Goal: Entertainment & Leisure: Consume media (video, audio)

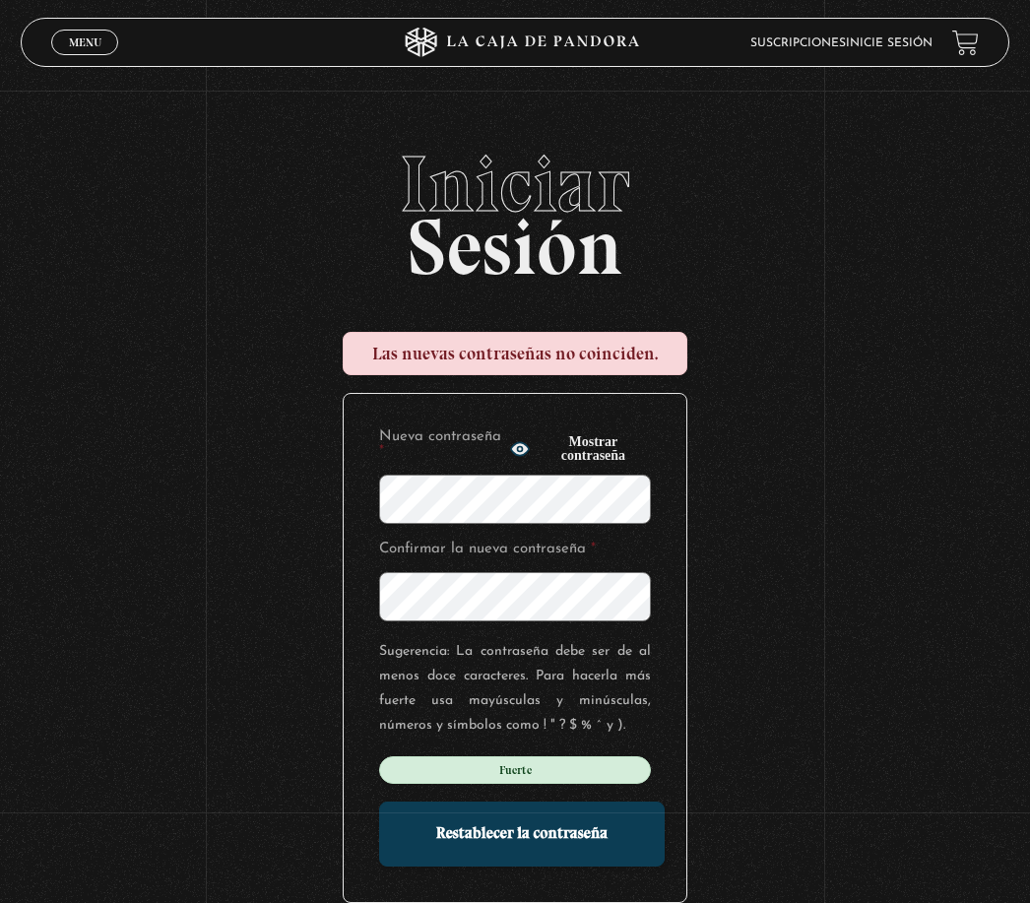
click at [522, 843] on input "Restablecer la contraseña" at bounding box center [521, 833] width 285 height 65
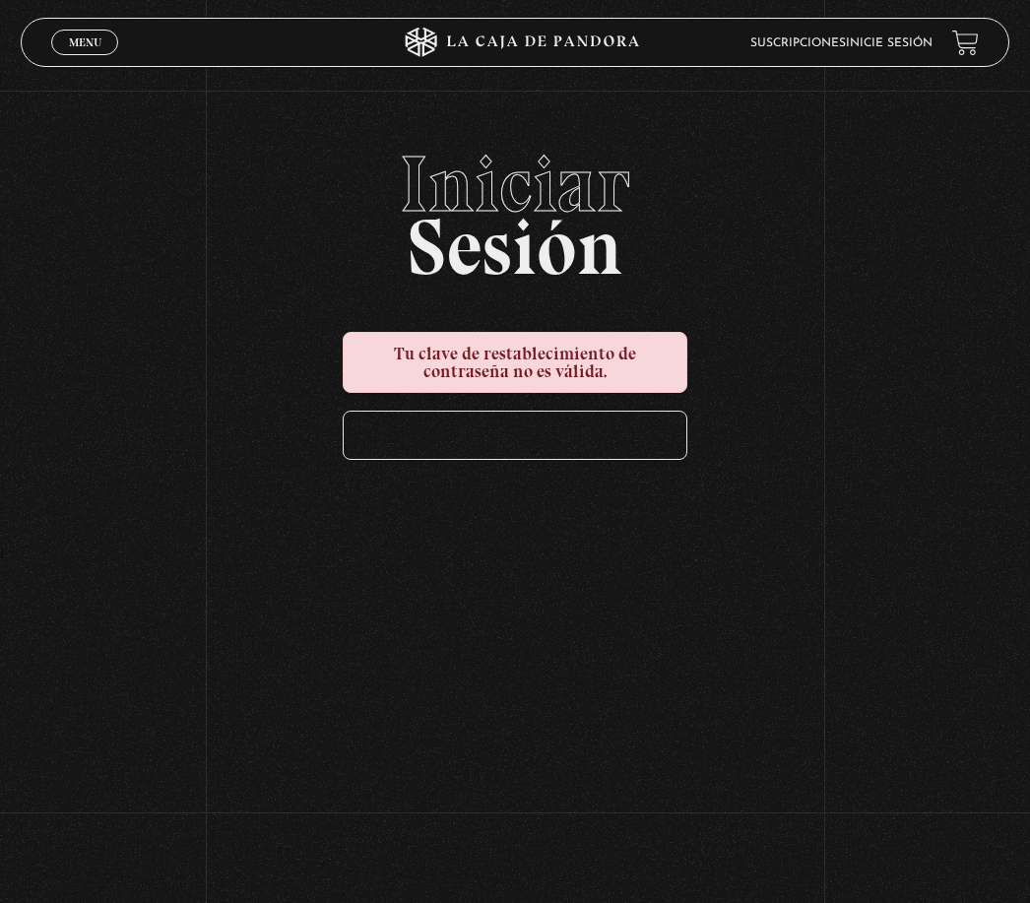
click at [544, 437] on div at bounding box center [515, 435] width 343 height 47
click at [546, 446] on div at bounding box center [515, 435] width 343 height 47
click at [552, 449] on div at bounding box center [515, 435] width 343 height 47
click at [561, 222] on h2 "Iniciar Sesión" at bounding box center [515, 208] width 988 height 126
click at [608, 456] on div at bounding box center [515, 435] width 343 height 47
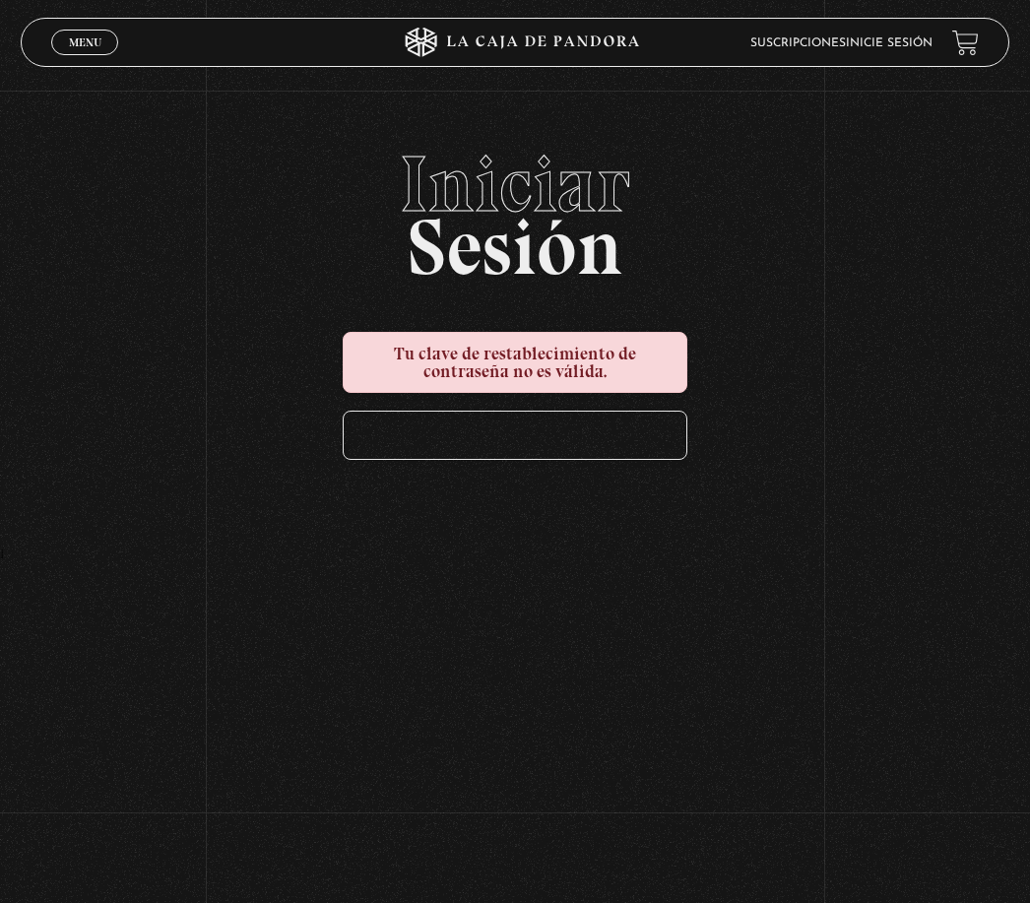
click at [540, 442] on div at bounding box center [515, 435] width 343 height 47
click at [911, 39] on link "Inicie sesión" at bounding box center [889, 43] width 87 height 12
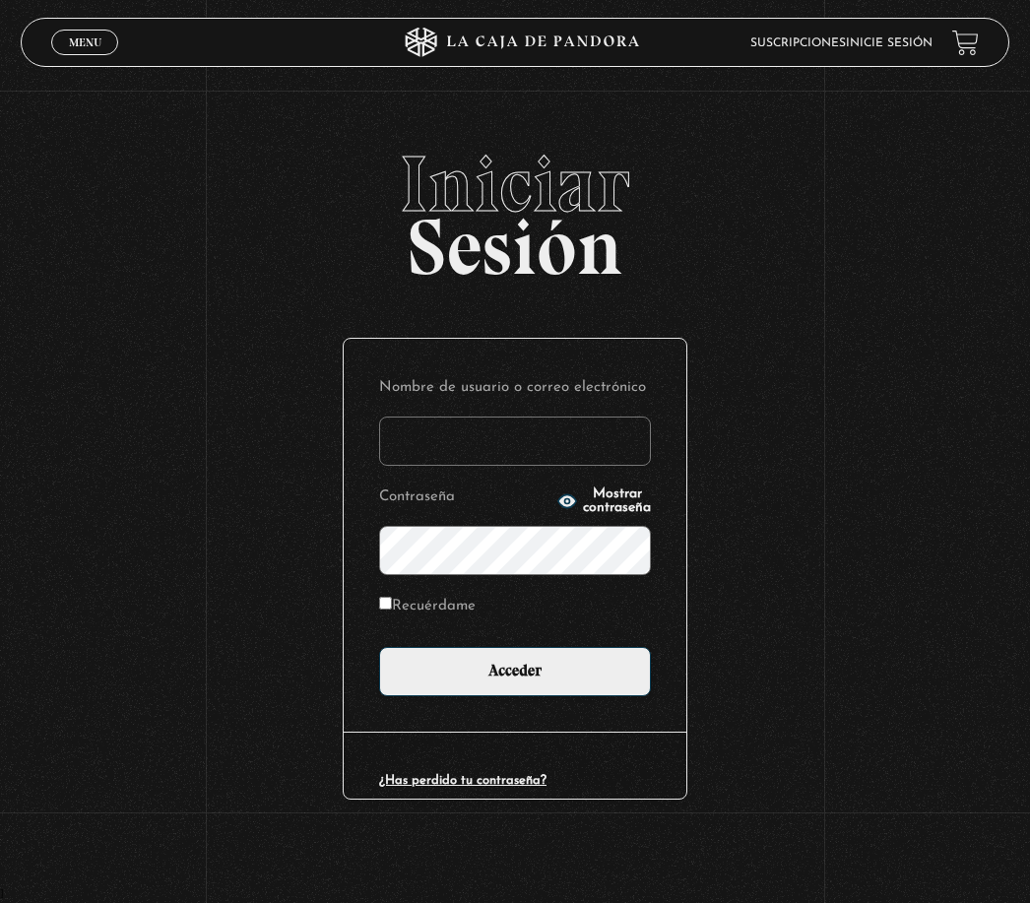
type input "Hidalgo.mariafernanda@gmail.com"
click at [515, 681] on input "Acceder" at bounding box center [515, 671] width 272 height 49
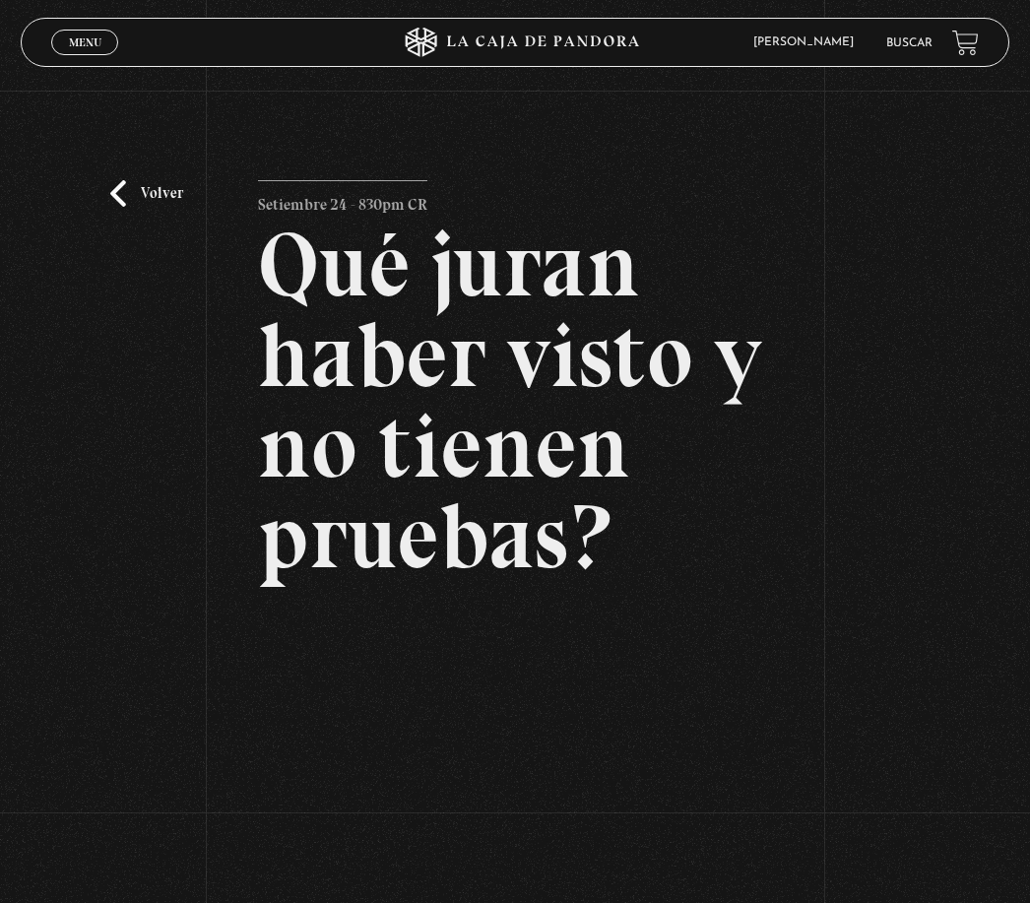
click at [89, 47] on span "Menu" at bounding box center [85, 42] width 32 height 12
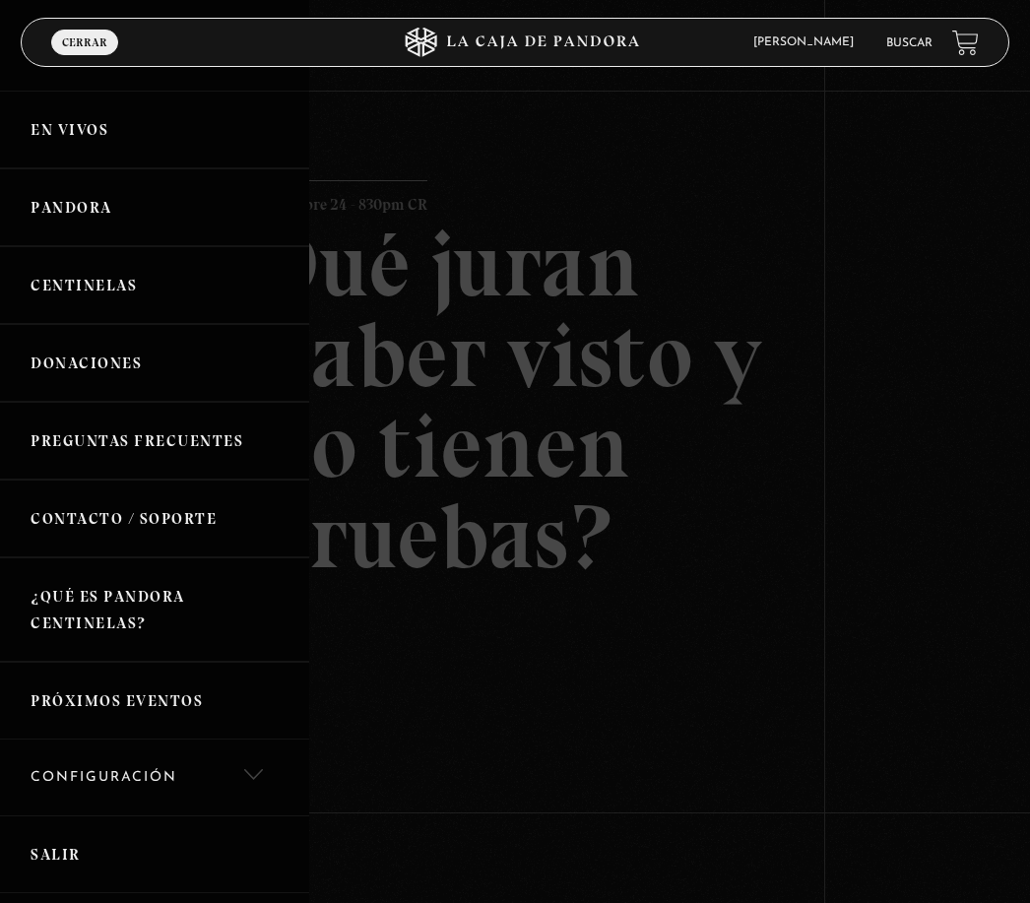
click at [87, 210] on link "Pandora" at bounding box center [154, 207] width 309 height 78
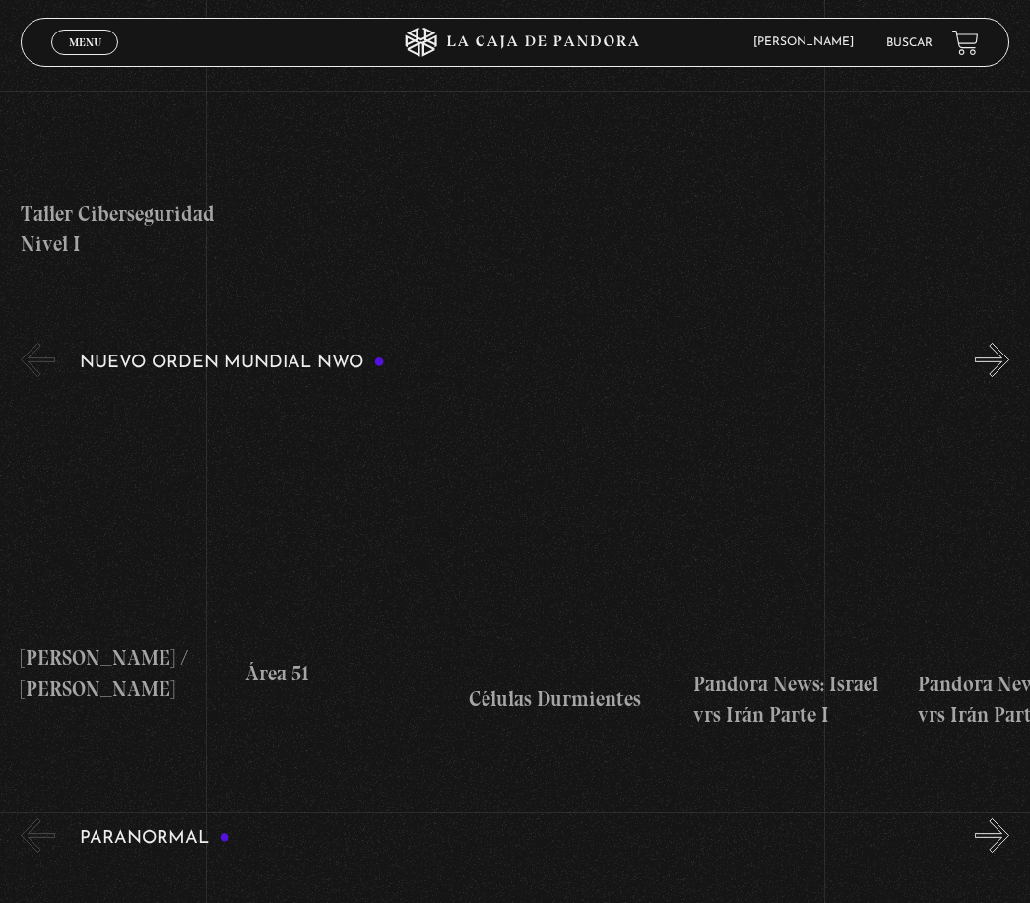
scroll to position [964, 0]
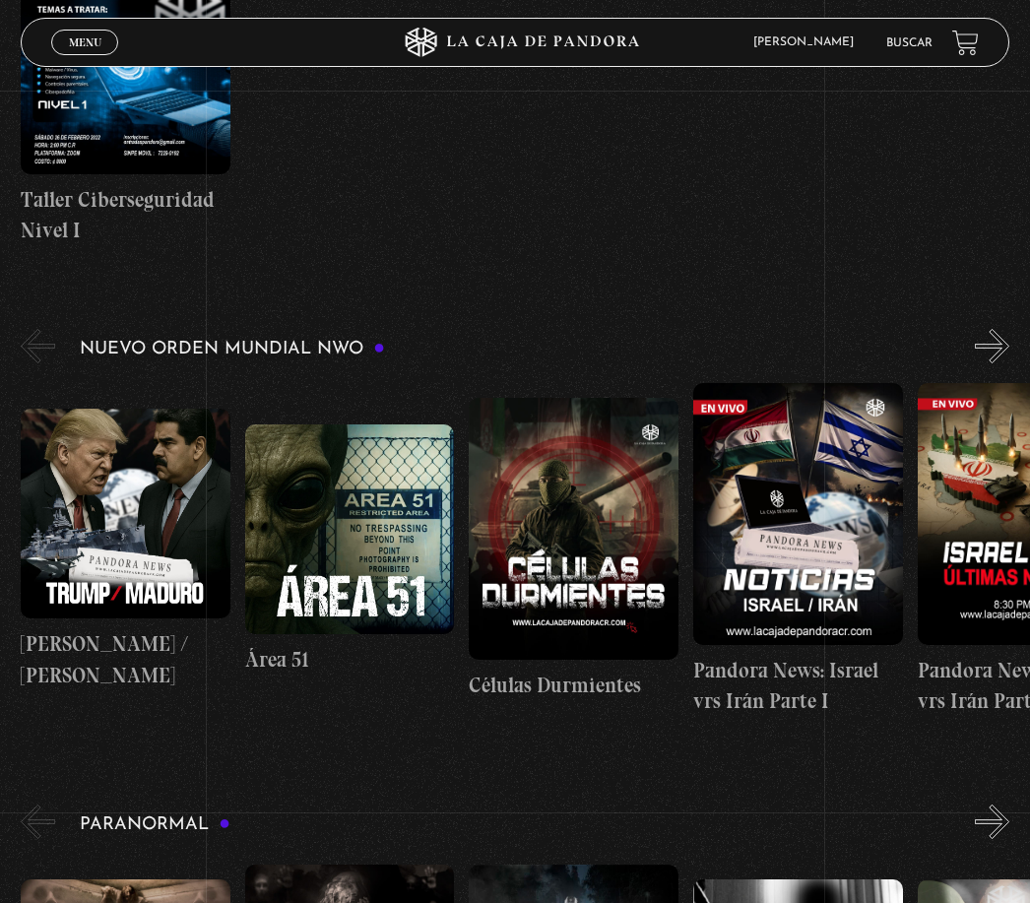
click at [995, 348] on button "»" at bounding box center [992, 346] width 34 height 34
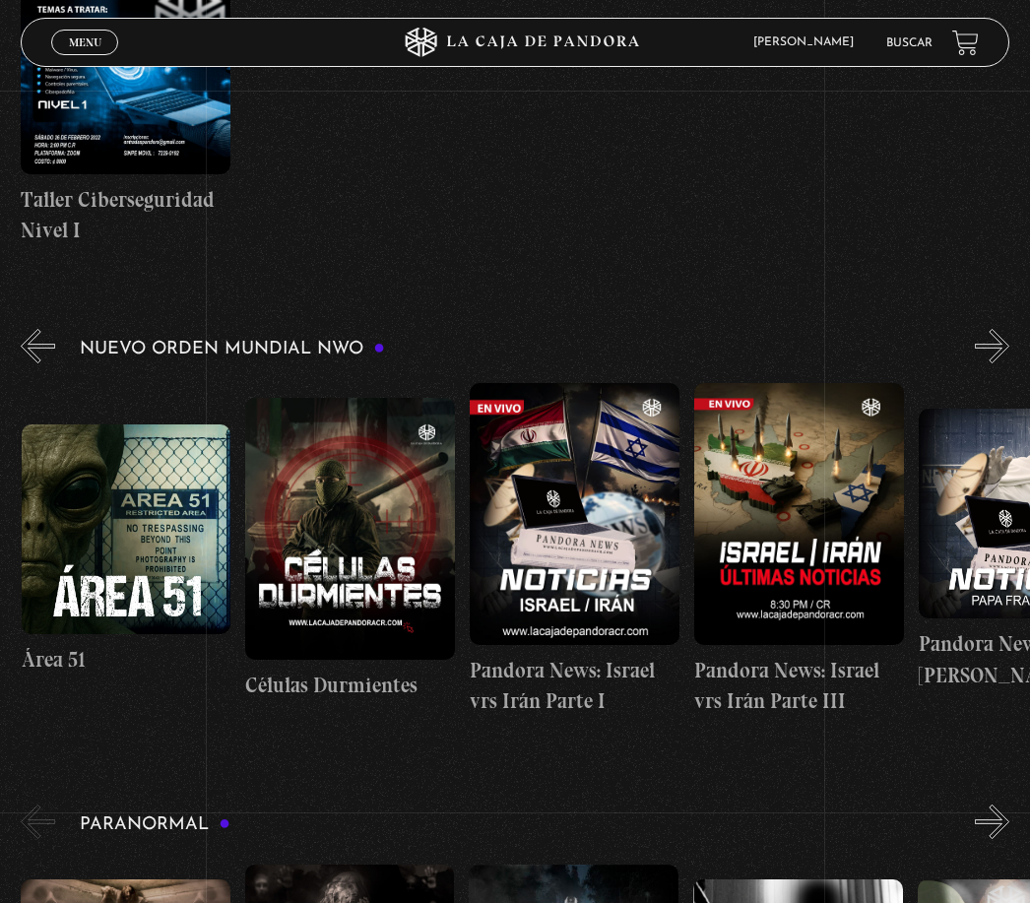
click at [976, 354] on button "»" at bounding box center [992, 346] width 34 height 34
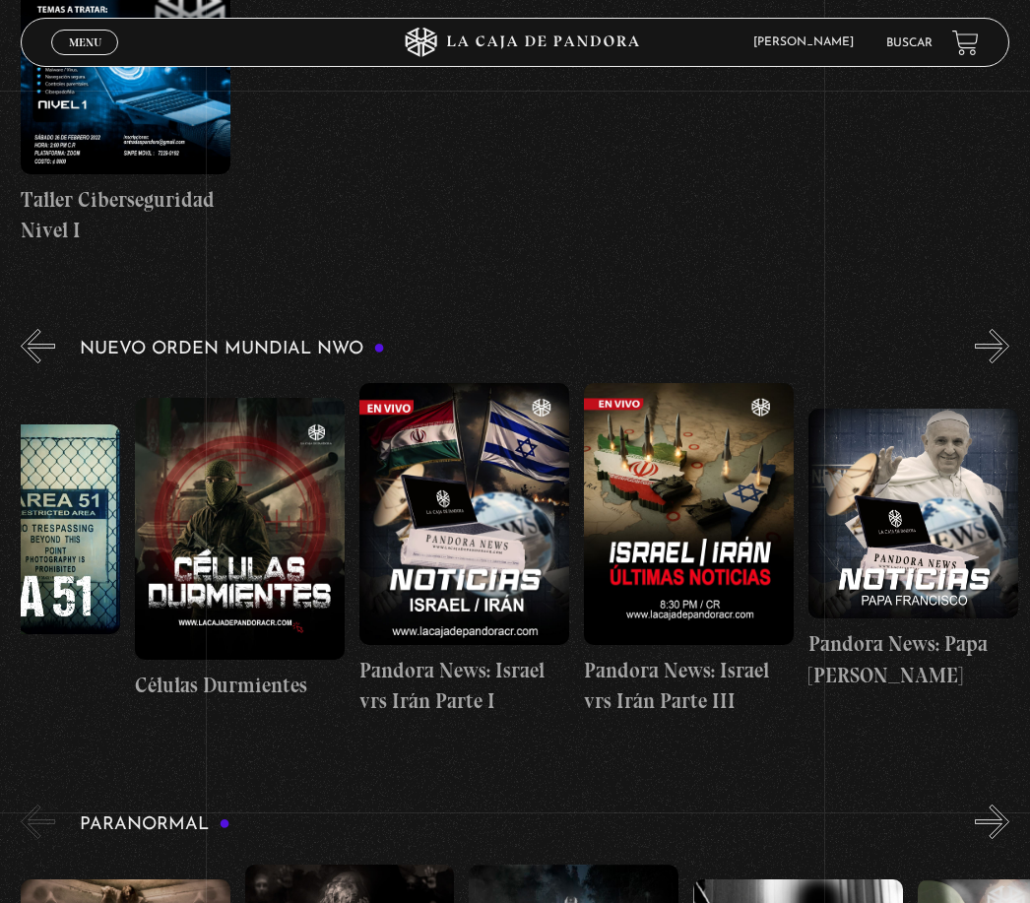
scroll to position [0, 405]
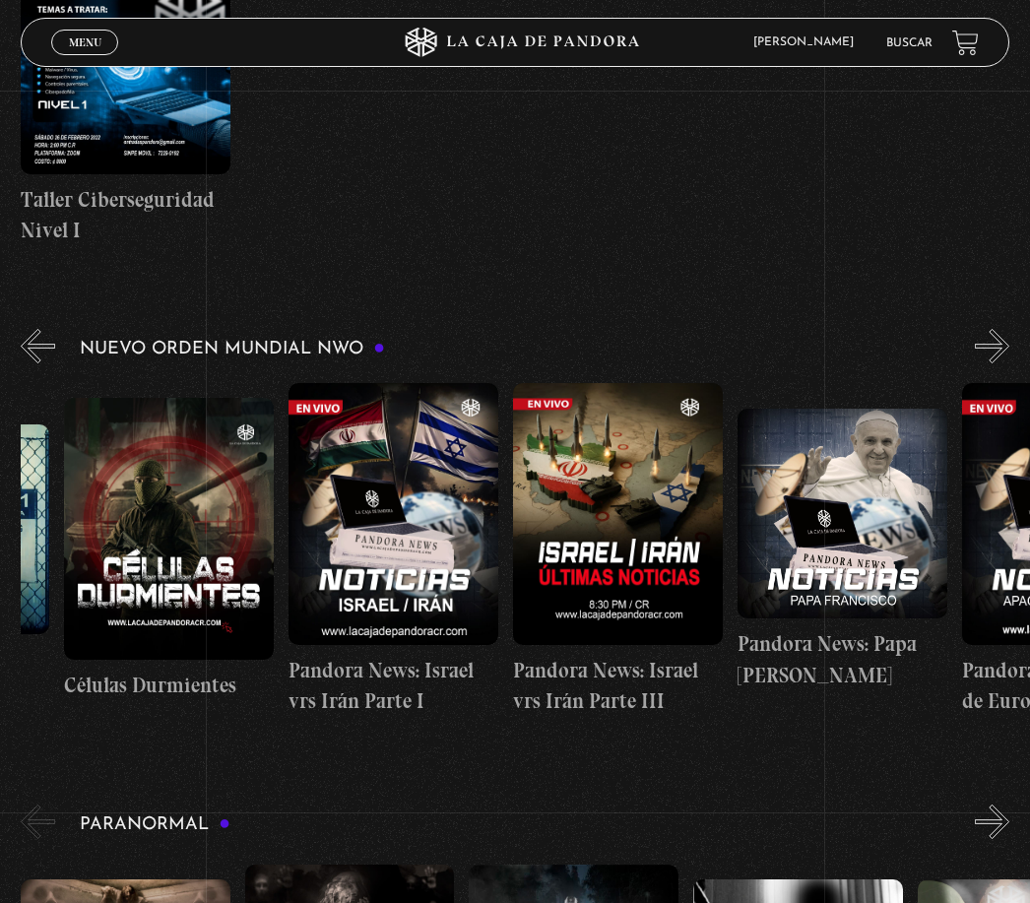
click at [981, 353] on button "»" at bounding box center [992, 346] width 34 height 34
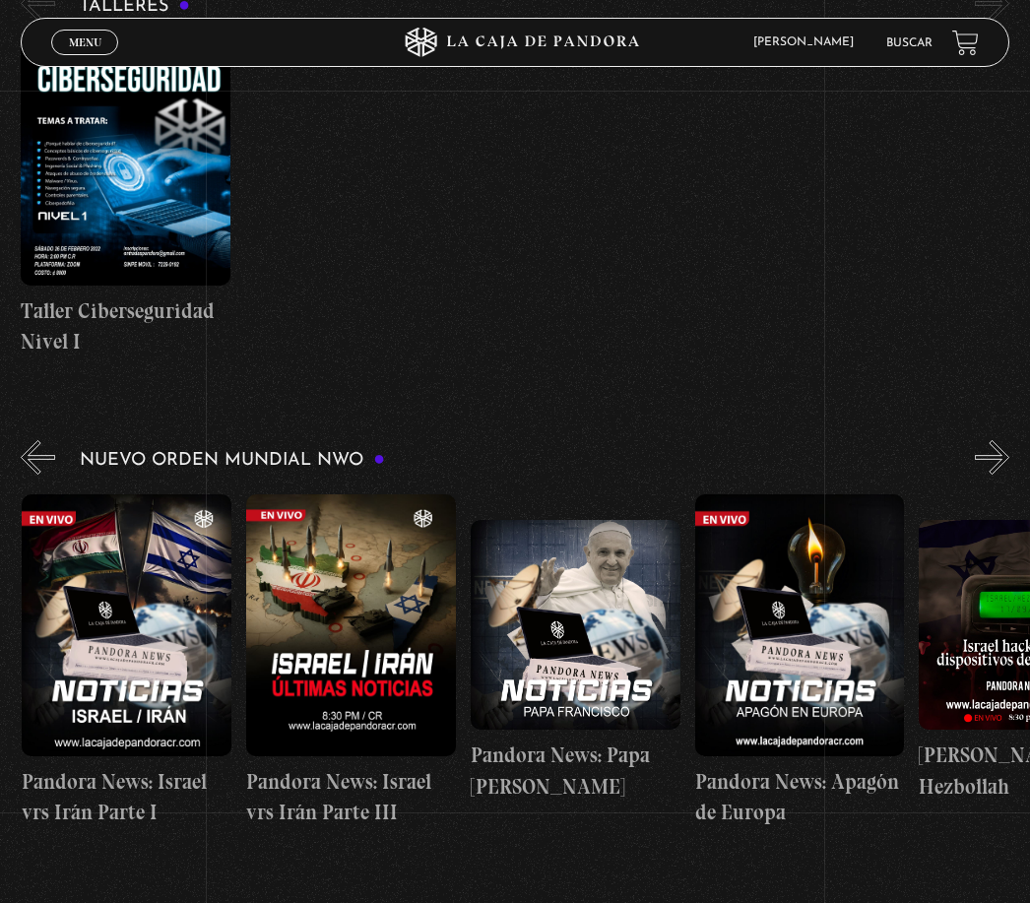
click at [968, 462] on div "Nuevo Orden Mundial NWO 2023" at bounding box center [525, 634] width 1009 height 397
click at [995, 470] on button "»" at bounding box center [992, 457] width 34 height 34
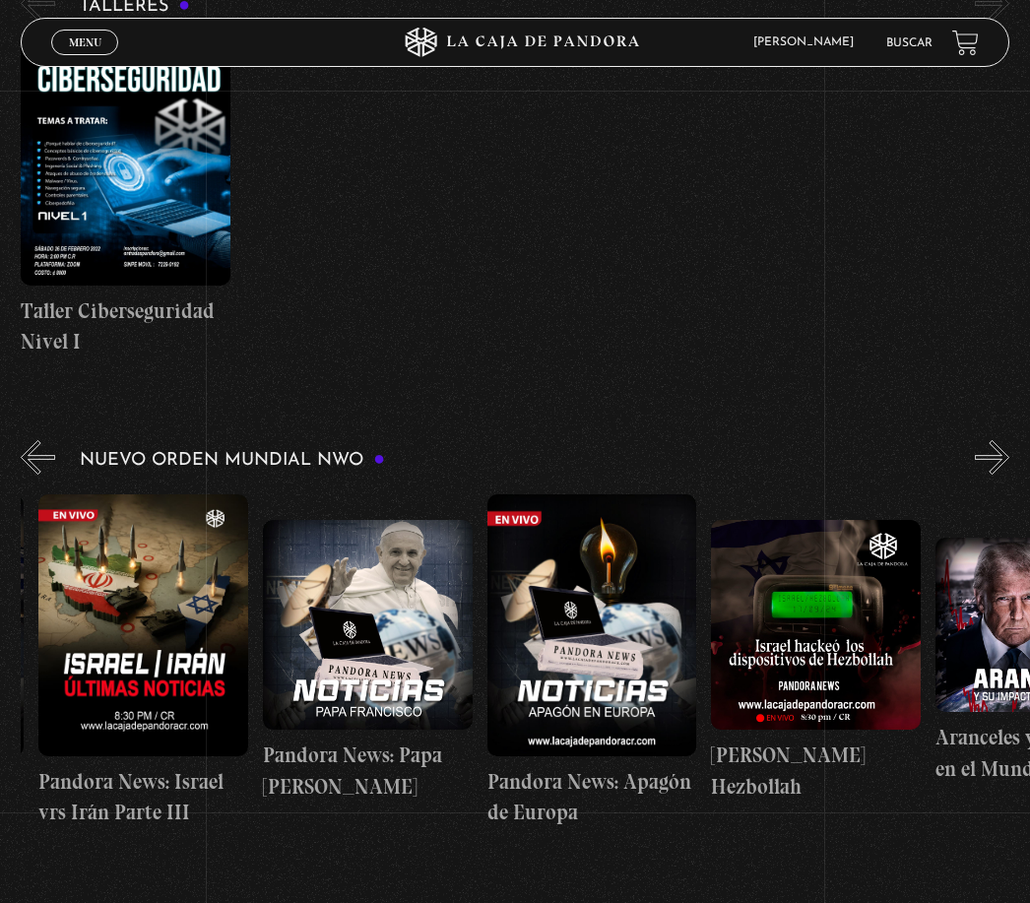
click at [991, 460] on button "»" at bounding box center [992, 457] width 34 height 34
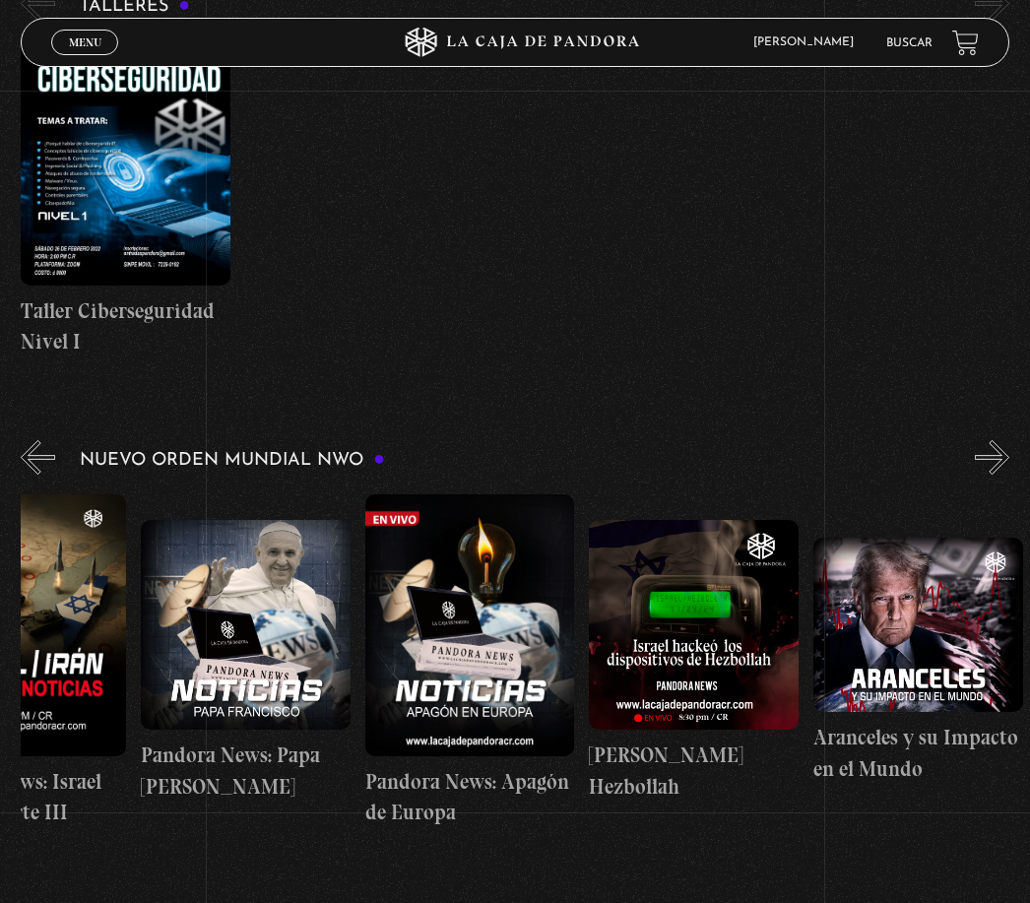
click at [1004, 467] on button "»" at bounding box center [992, 457] width 34 height 34
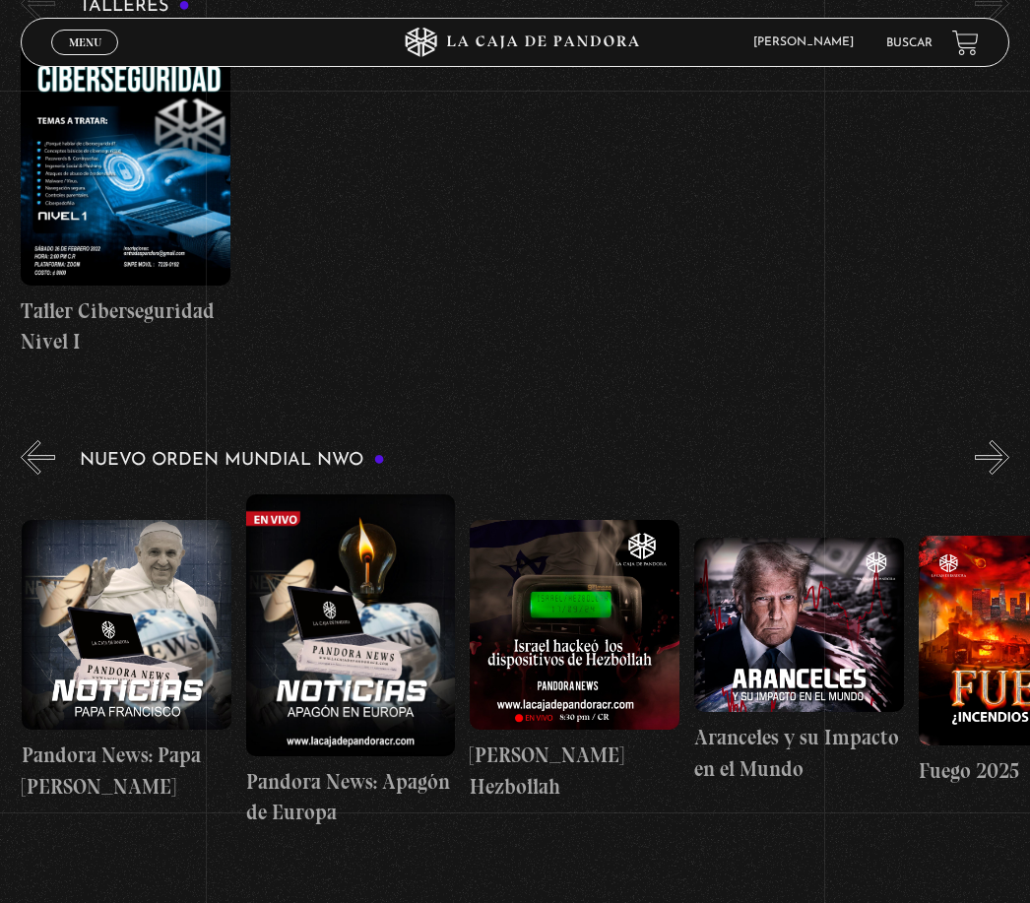
scroll to position [852, 0]
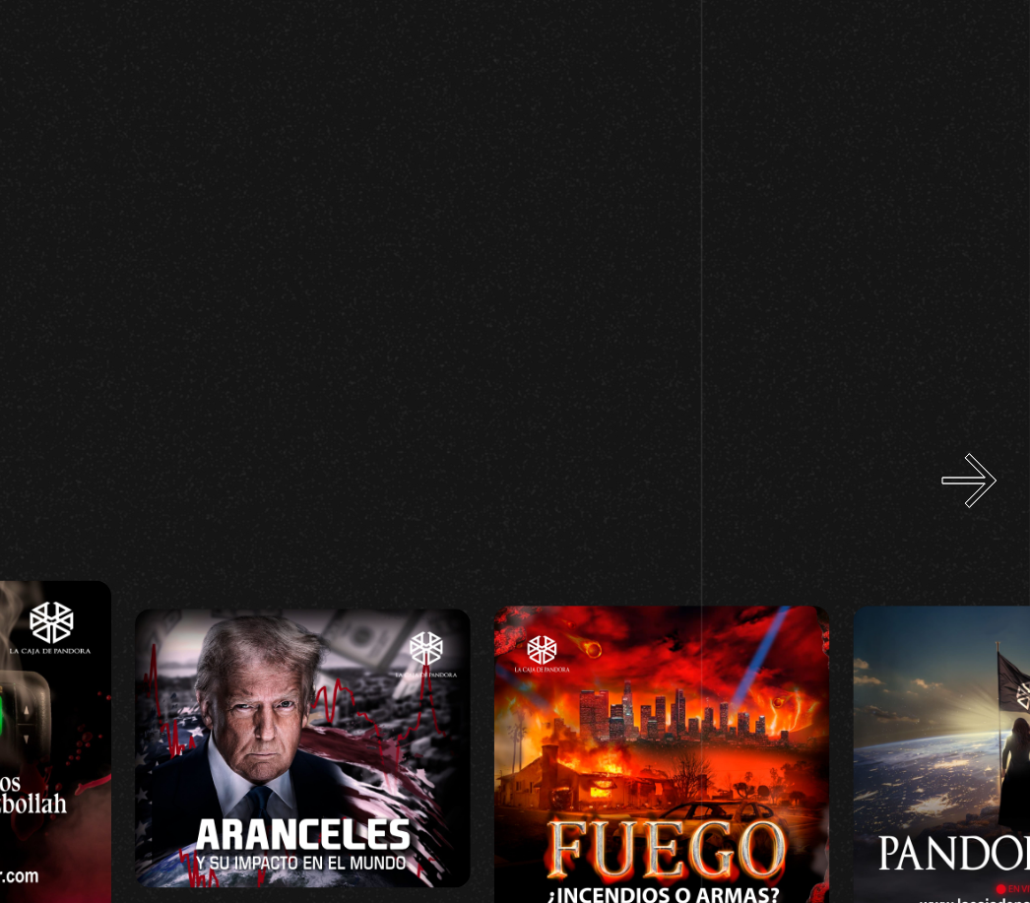
click at [975, 441] on button "»" at bounding box center [992, 458] width 34 height 34
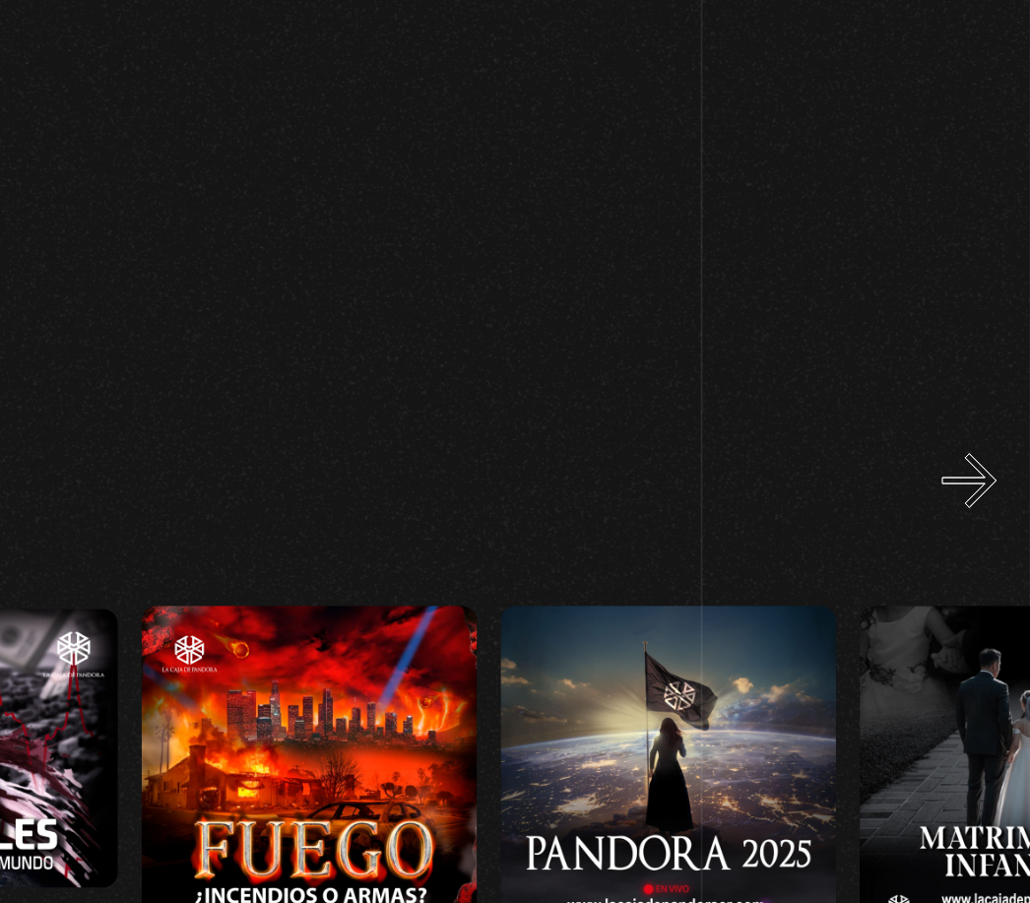
click at [975, 441] on button "»" at bounding box center [992, 458] width 34 height 34
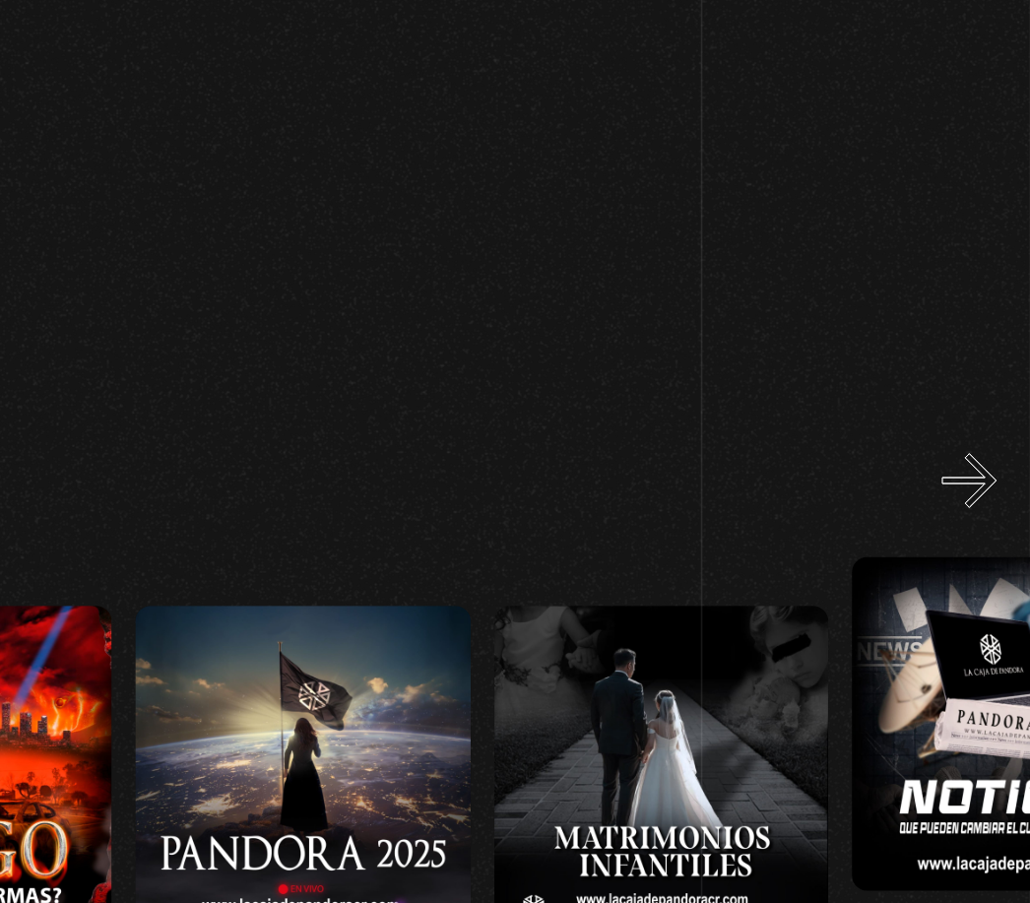
scroll to position [0, 1794]
click at [975, 441] on button "»" at bounding box center [992, 458] width 34 height 34
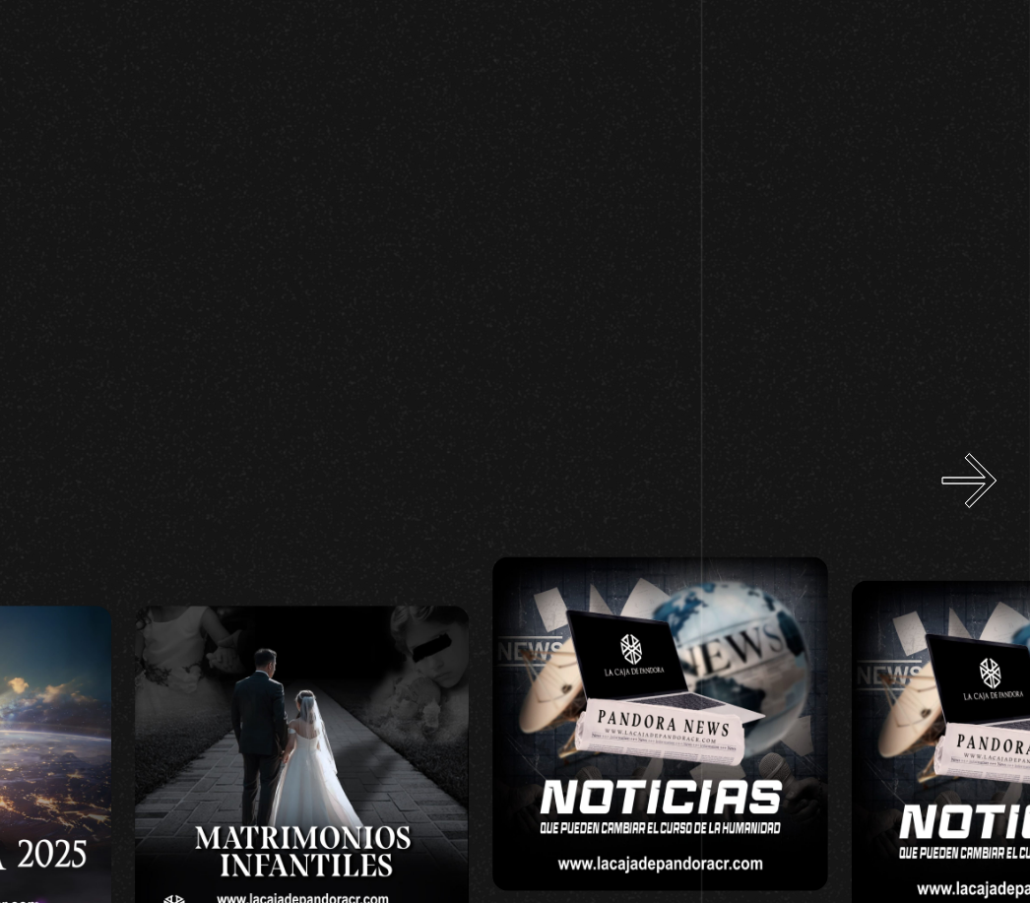
click at [975, 441] on button "»" at bounding box center [992, 458] width 34 height 34
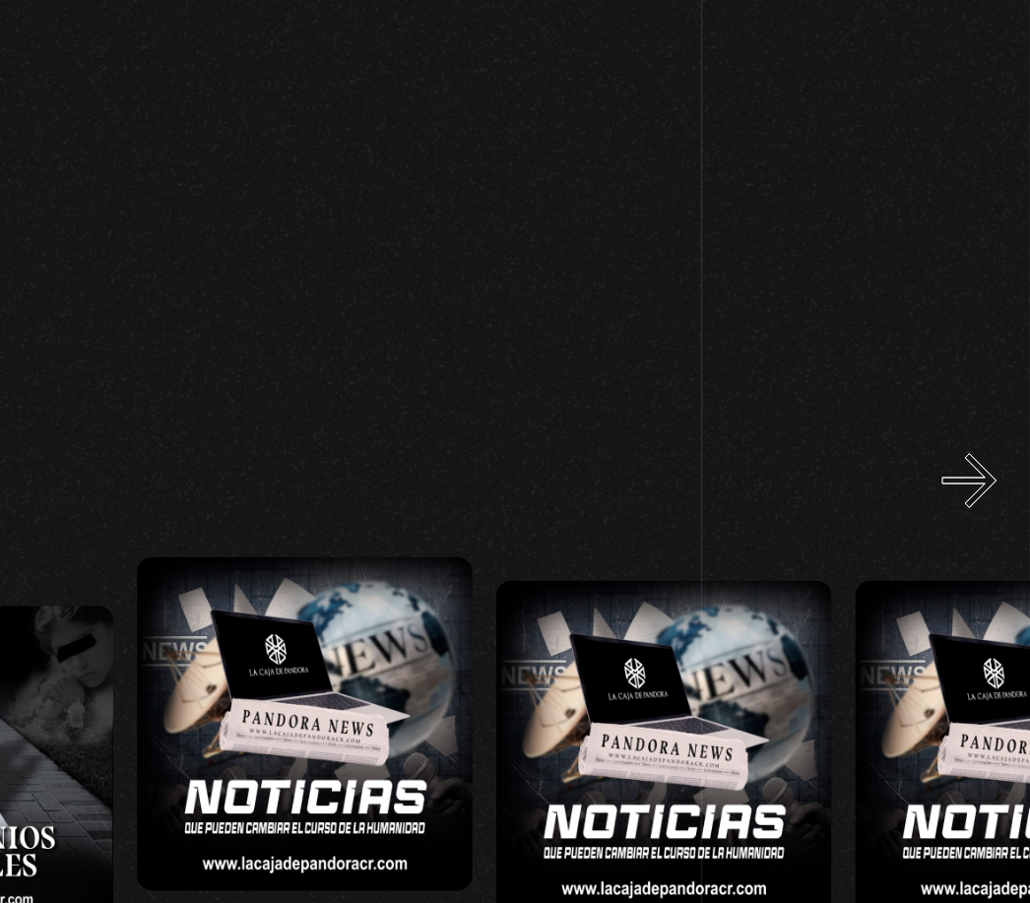
click at [975, 441] on button "»" at bounding box center [992, 458] width 34 height 34
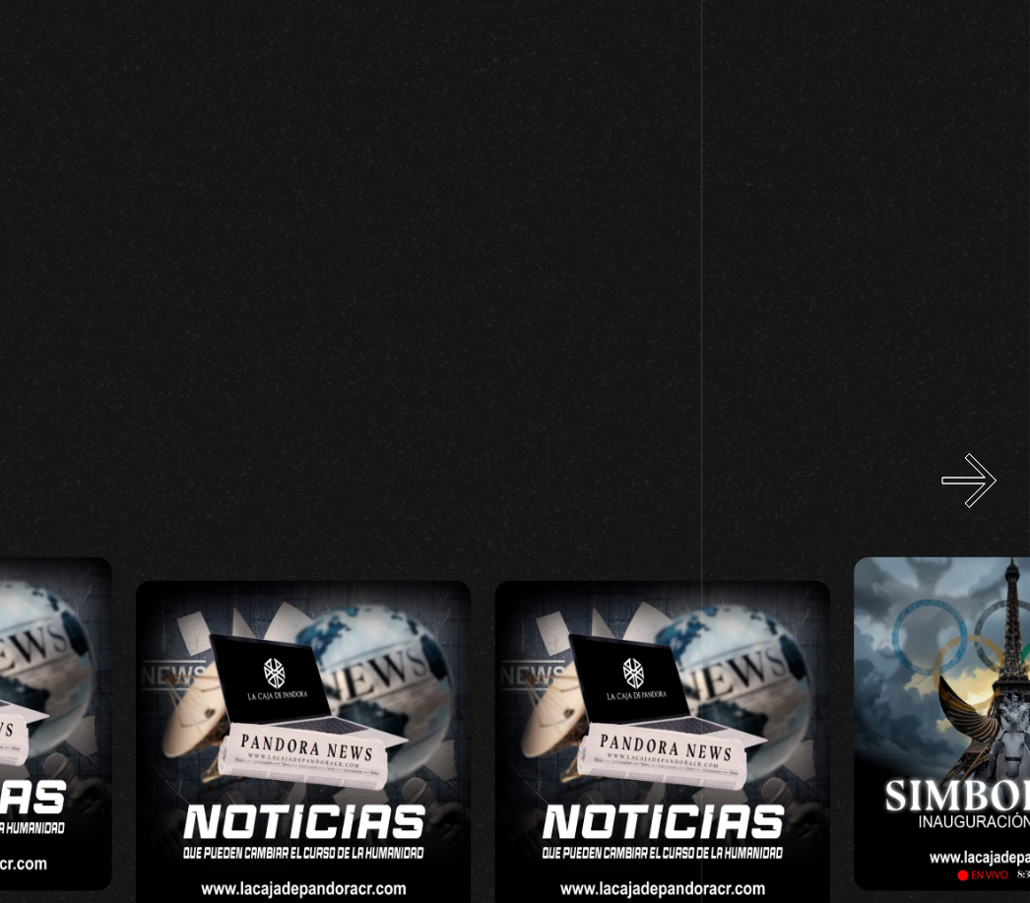
click at [975, 441] on button "»" at bounding box center [992, 458] width 34 height 34
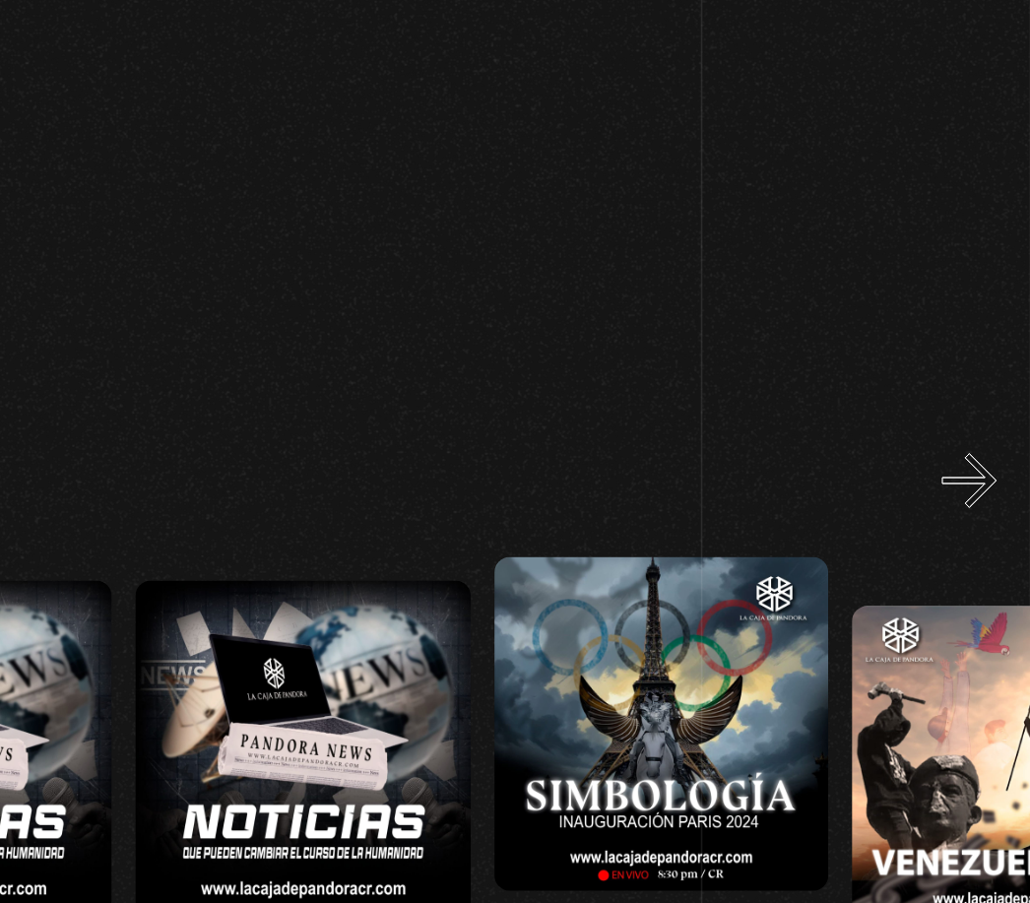
click at [975, 441] on button "»" at bounding box center [992, 458] width 34 height 34
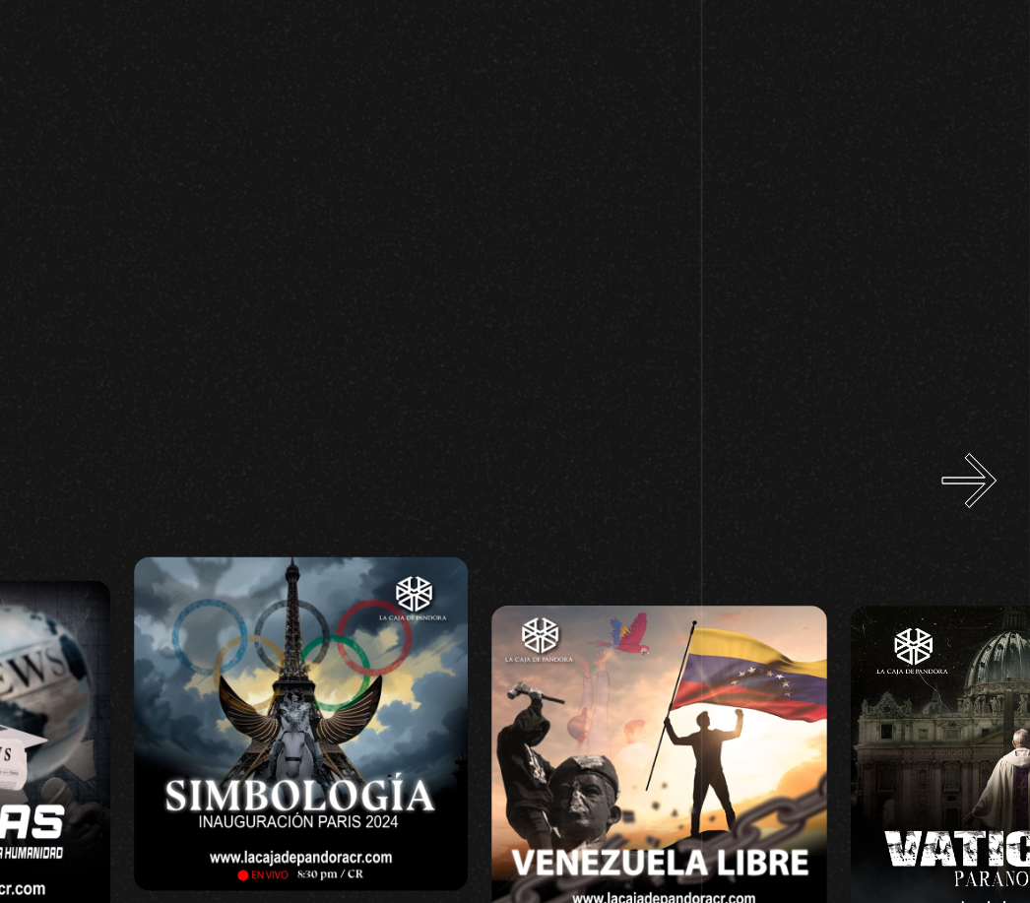
click at [975, 441] on button "»" at bounding box center [992, 458] width 34 height 34
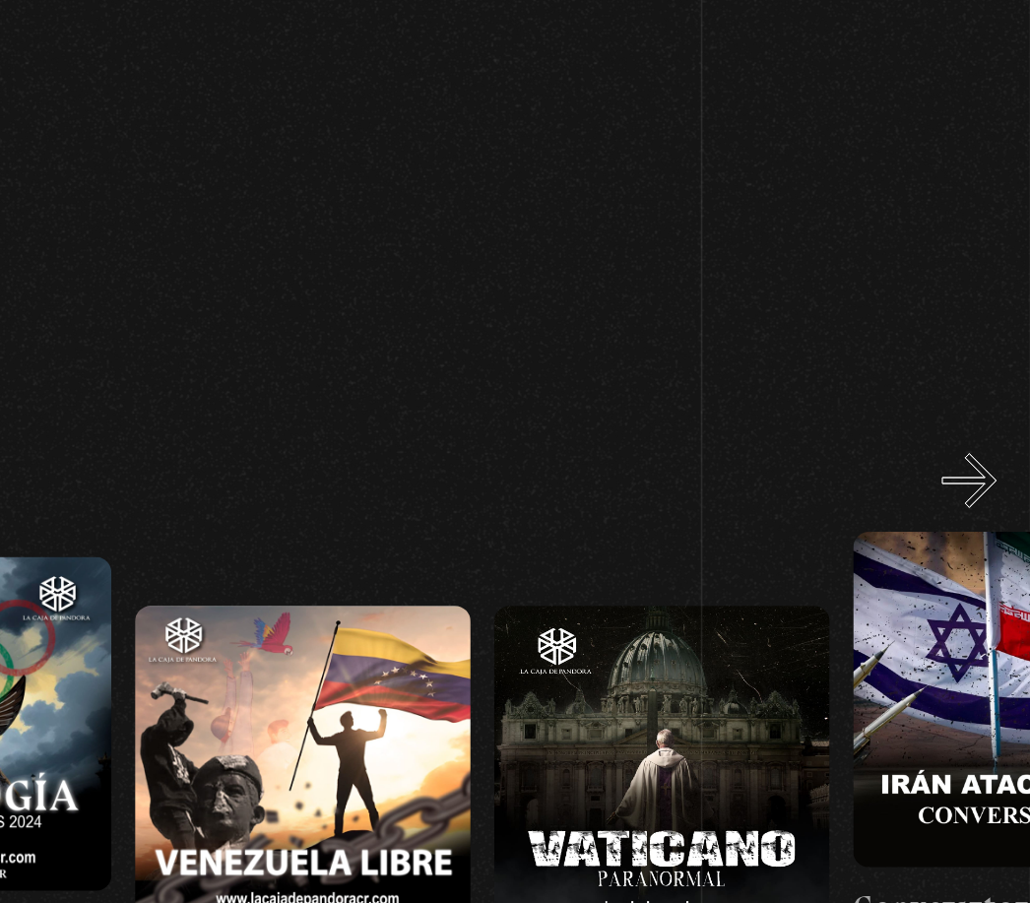
click at [975, 441] on button "»" at bounding box center [992, 458] width 34 height 34
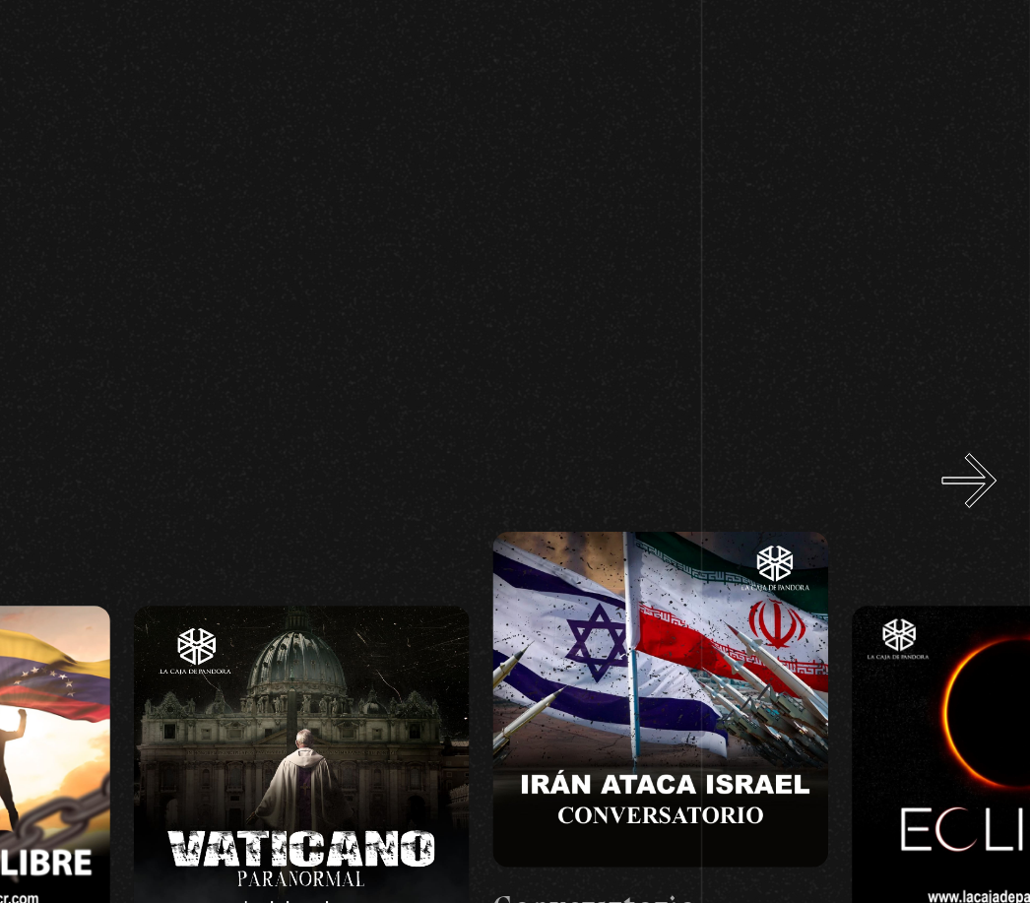
click at [975, 441] on button "»" at bounding box center [992, 458] width 34 height 34
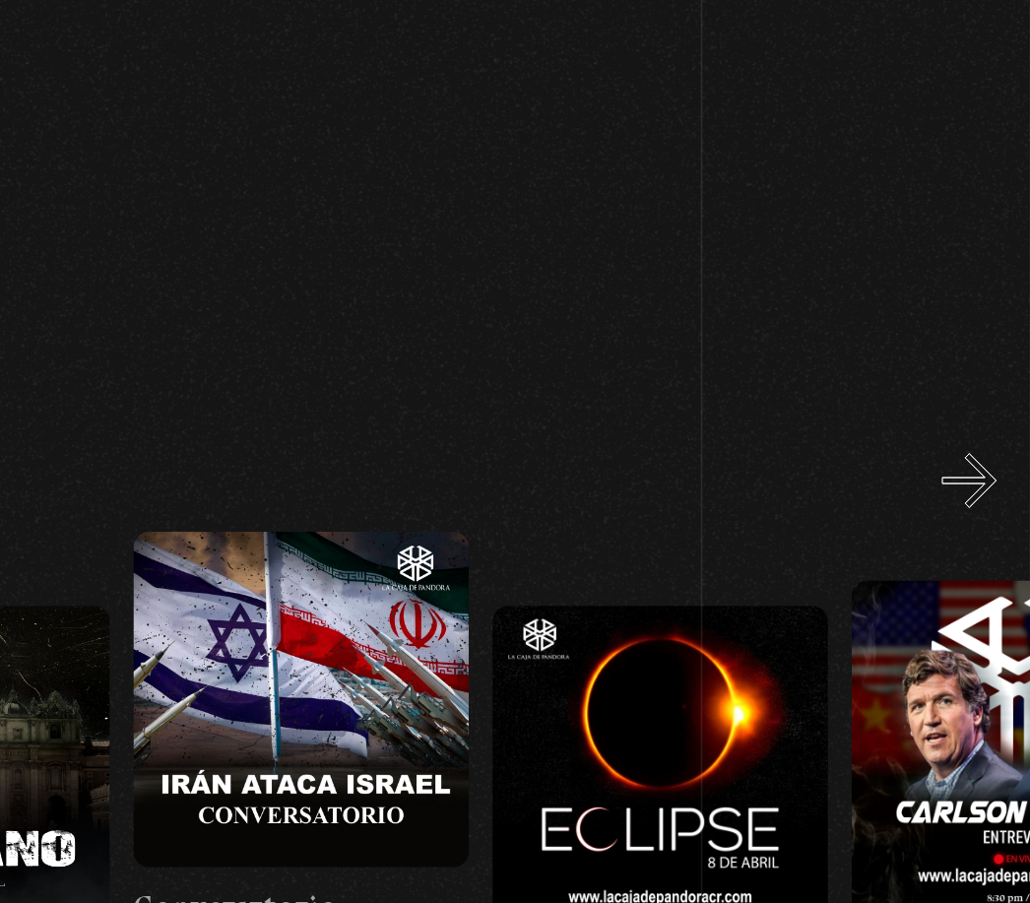
click at [975, 441] on button "»" at bounding box center [992, 458] width 34 height 34
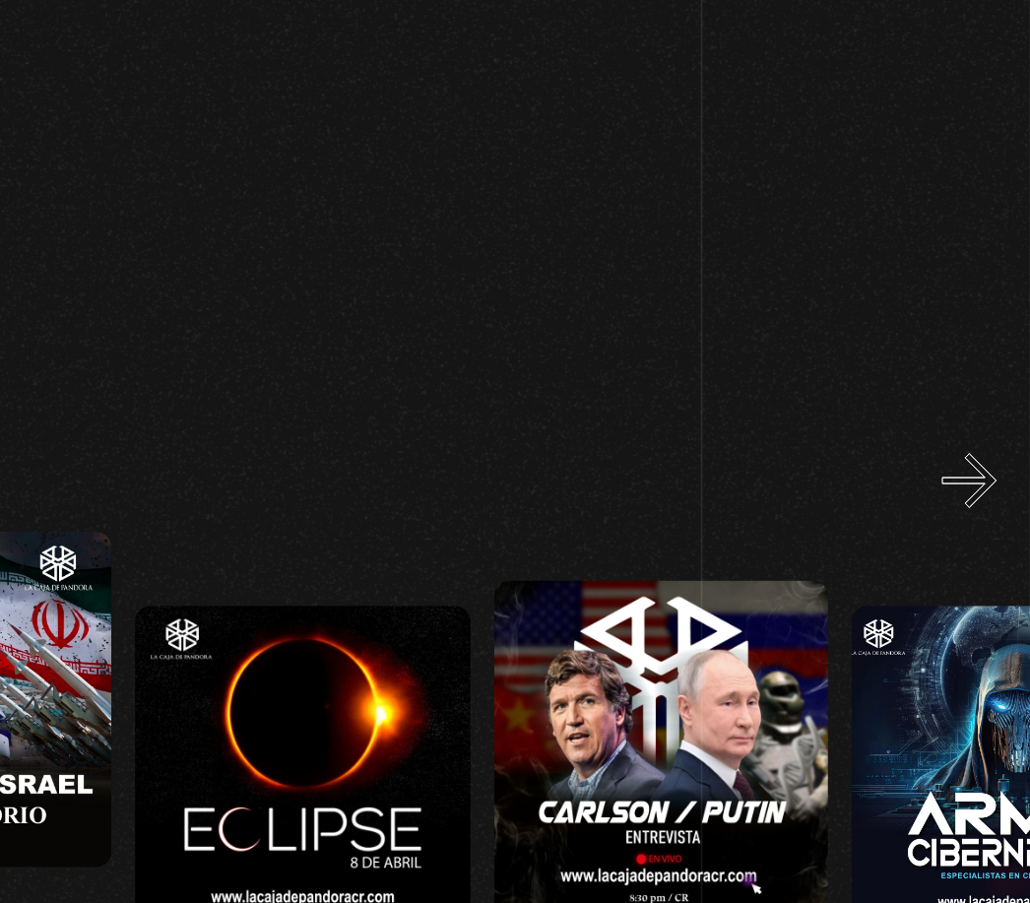
scroll to position [0, 3812]
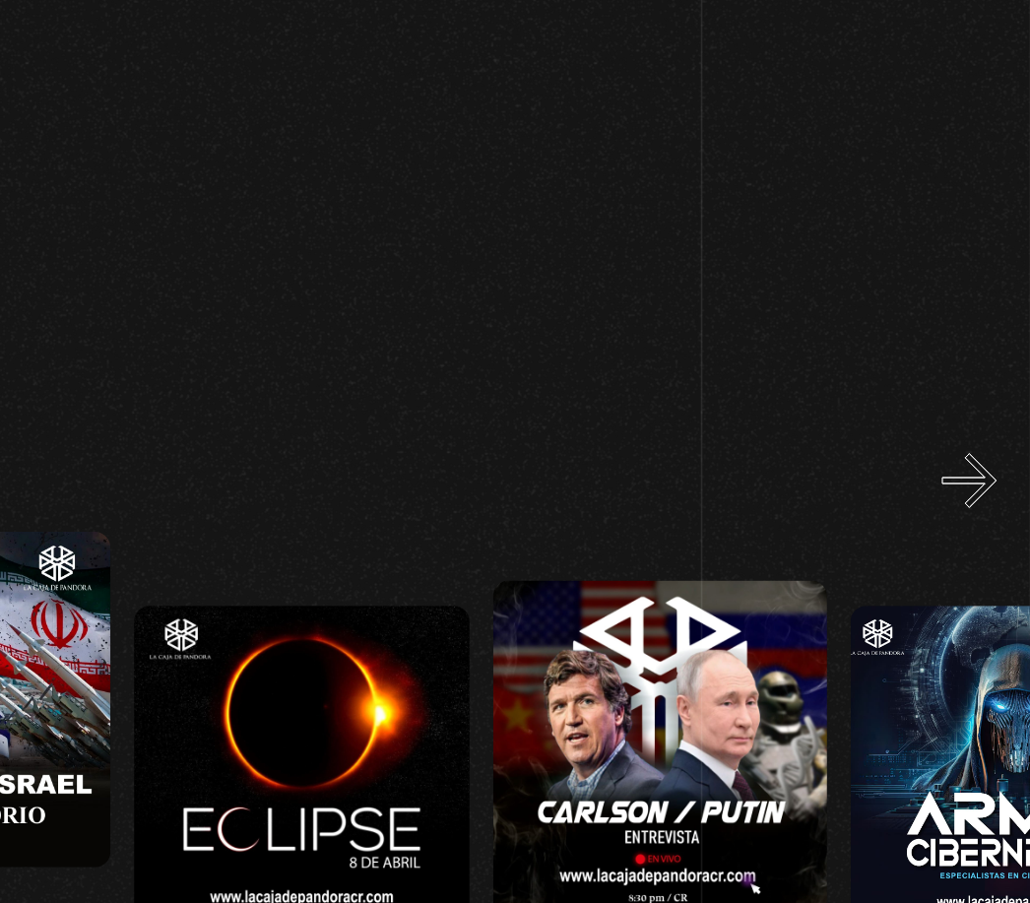
click at [975, 441] on button "»" at bounding box center [992, 458] width 34 height 34
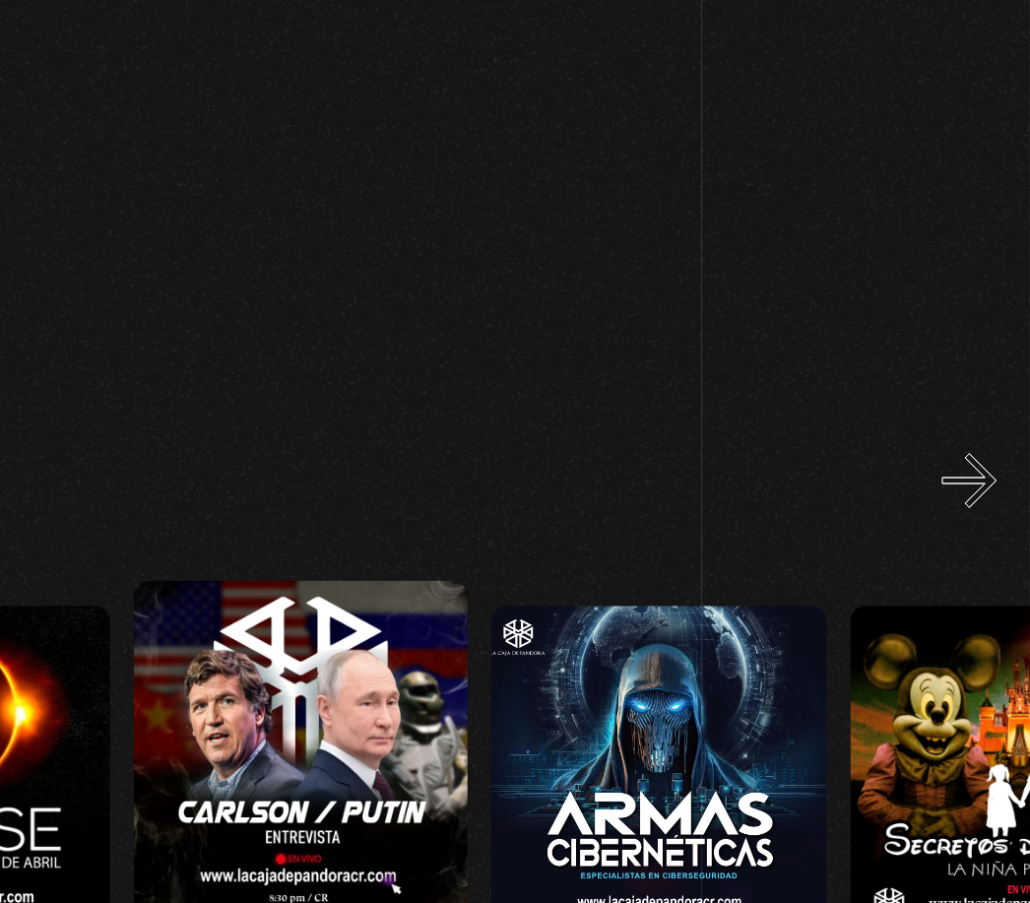
click at [975, 441] on button "»" at bounding box center [992, 458] width 34 height 34
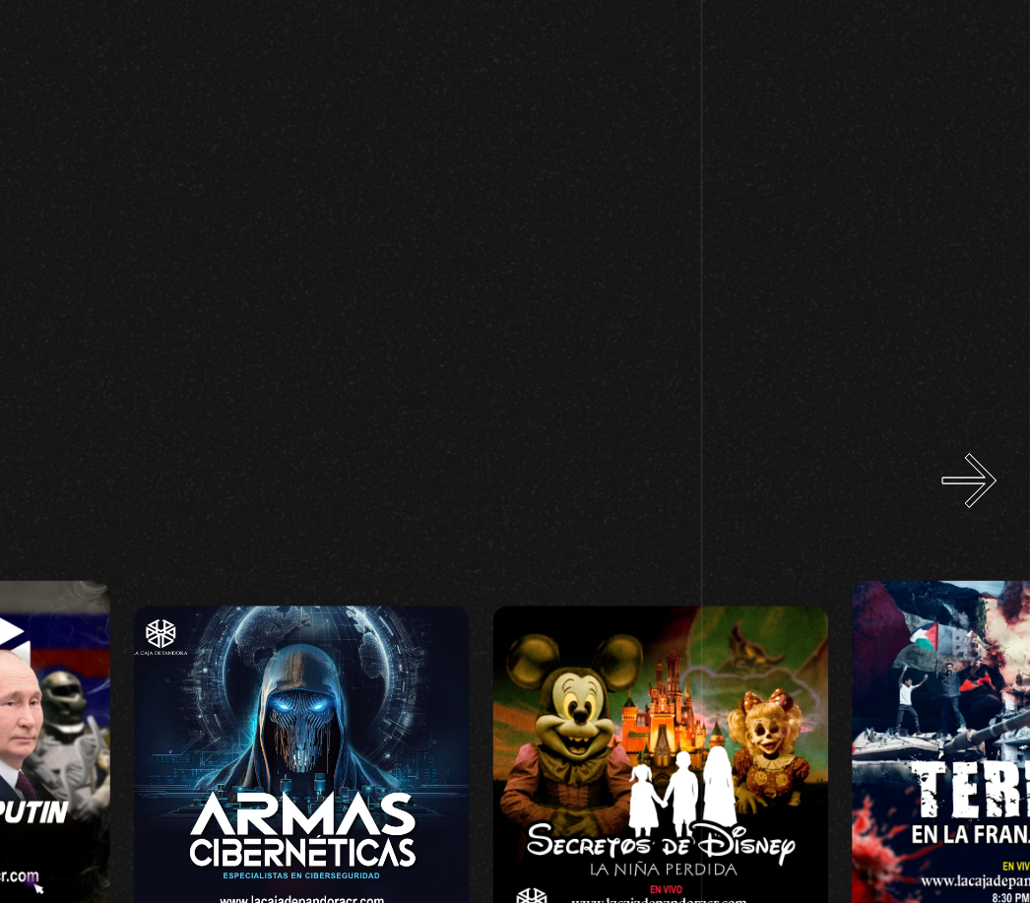
click at [975, 441] on button "»" at bounding box center [992, 458] width 34 height 34
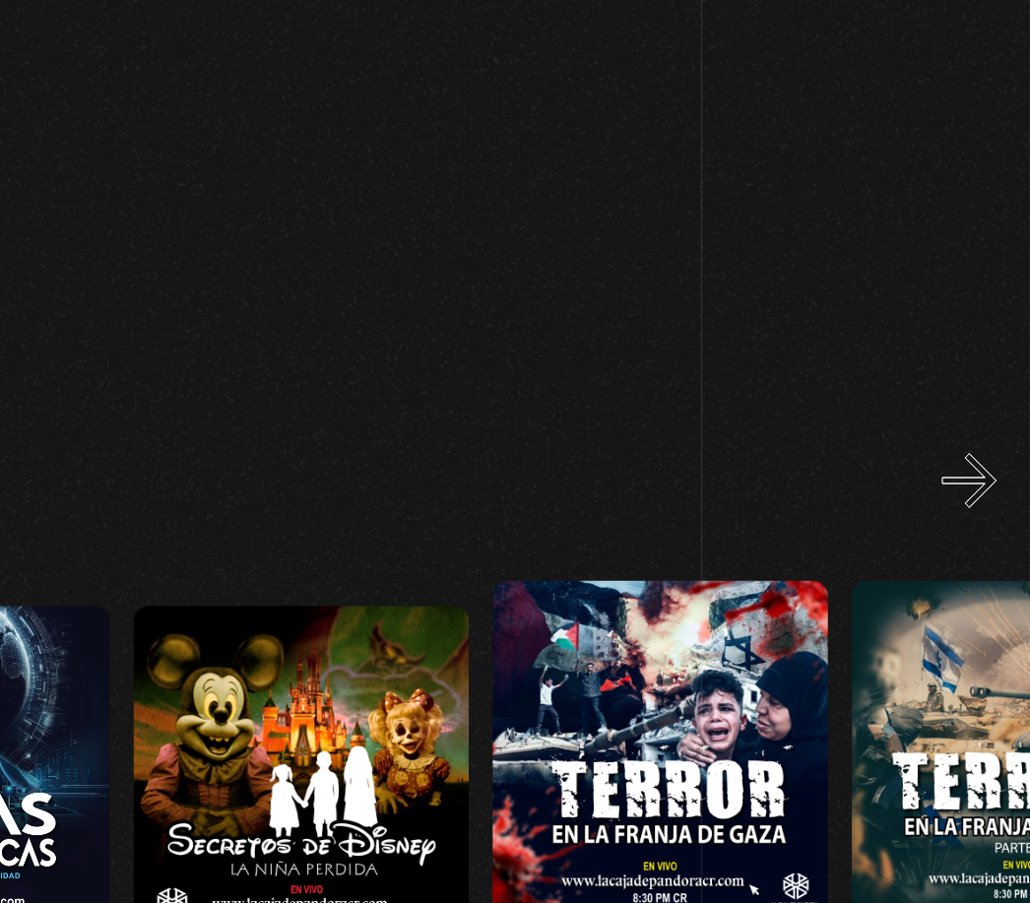
click at [975, 441] on button "»" at bounding box center [992, 458] width 34 height 34
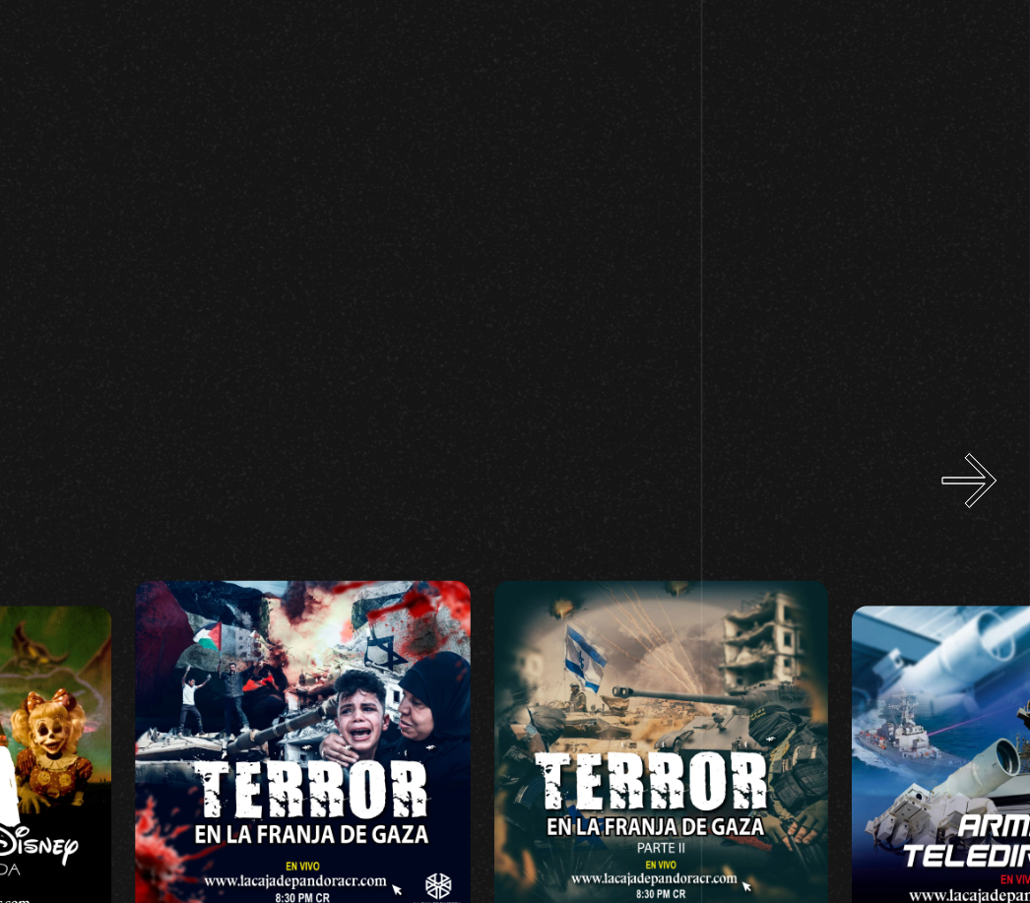
click at [975, 441] on button "»" at bounding box center [992, 458] width 34 height 34
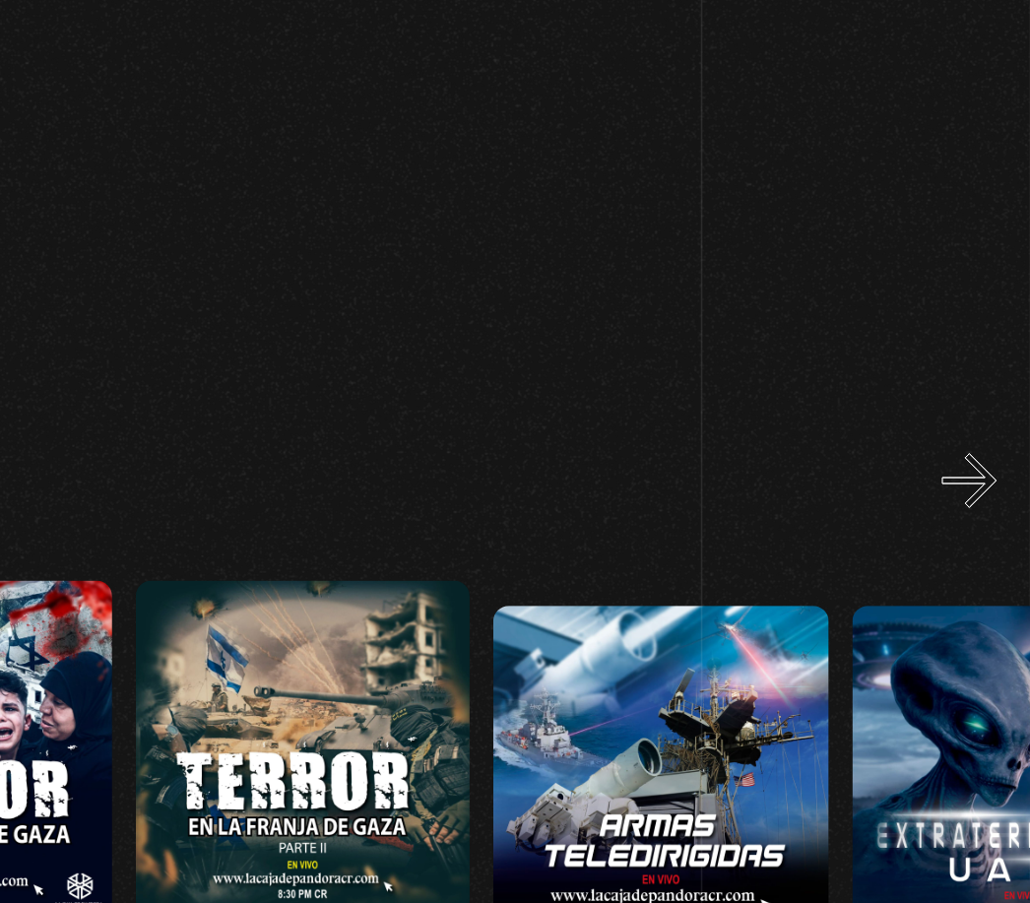
click at [975, 441] on button "»" at bounding box center [992, 458] width 34 height 34
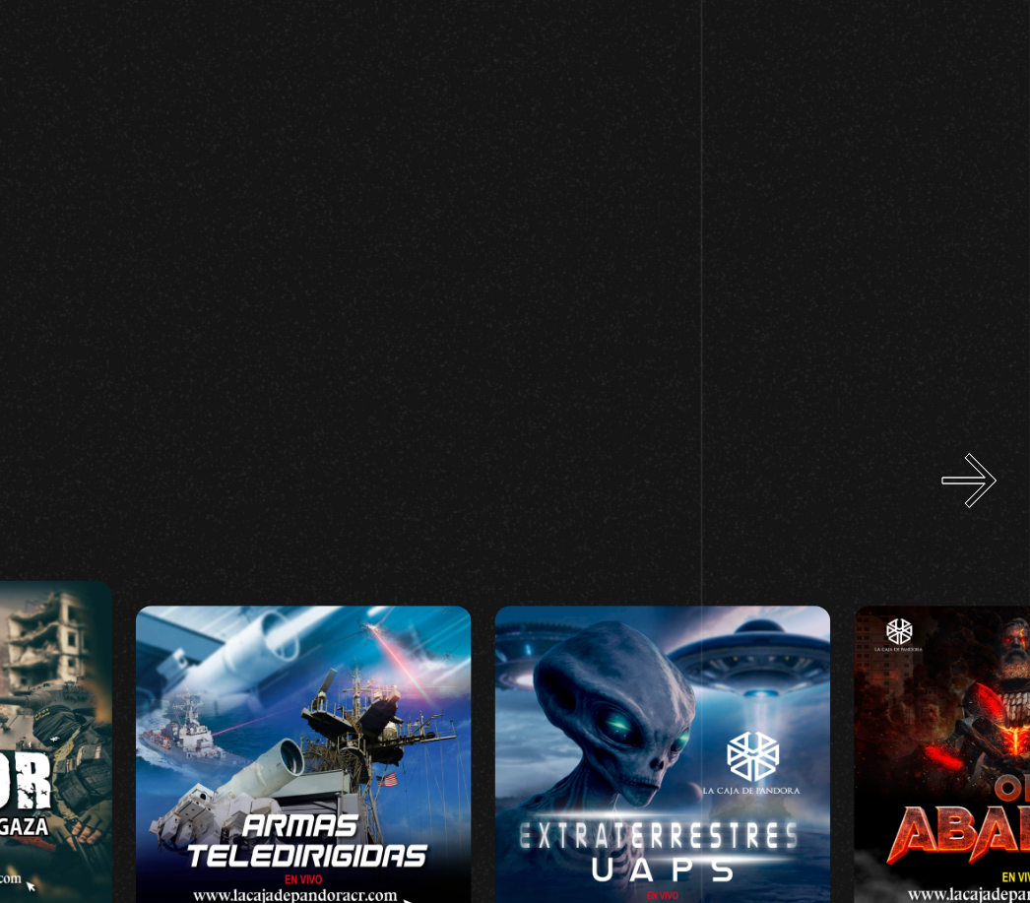
click at [975, 441] on button "»" at bounding box center [992, 458] width 34 height 34
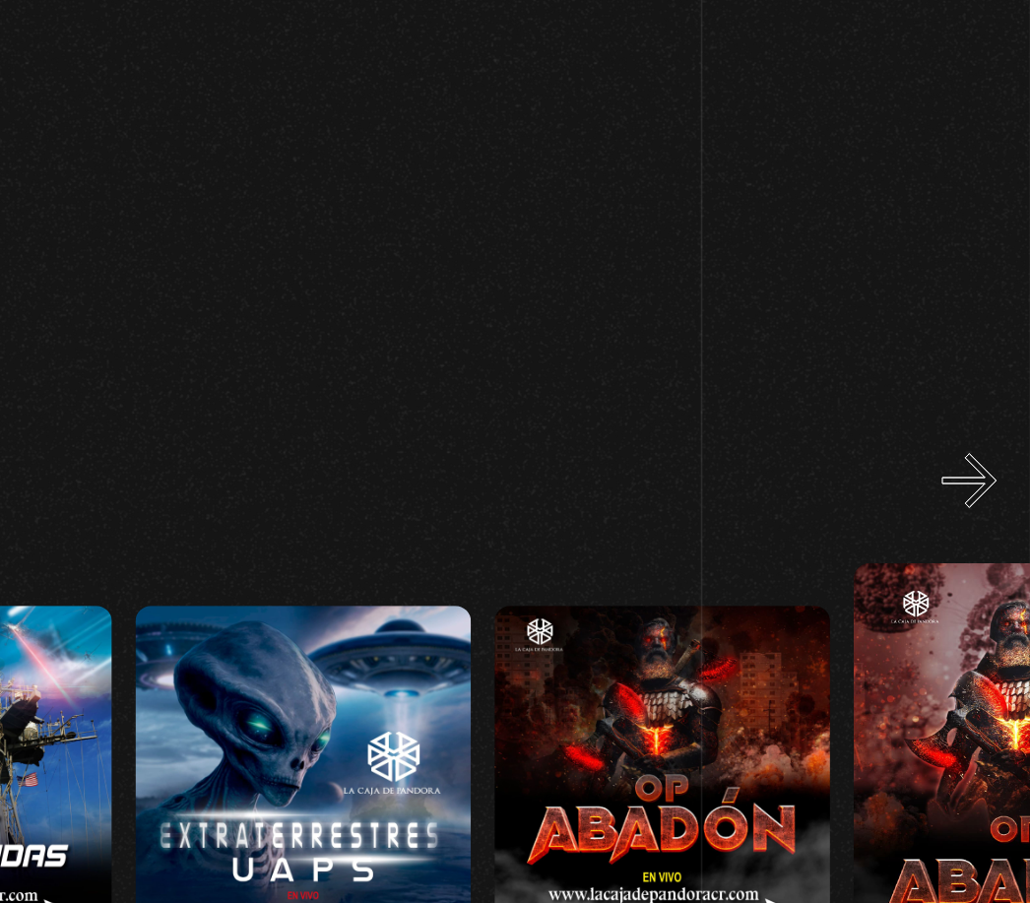
click at [975, 441] on button "»" at bounding box center [992, 458] width 34 height 34
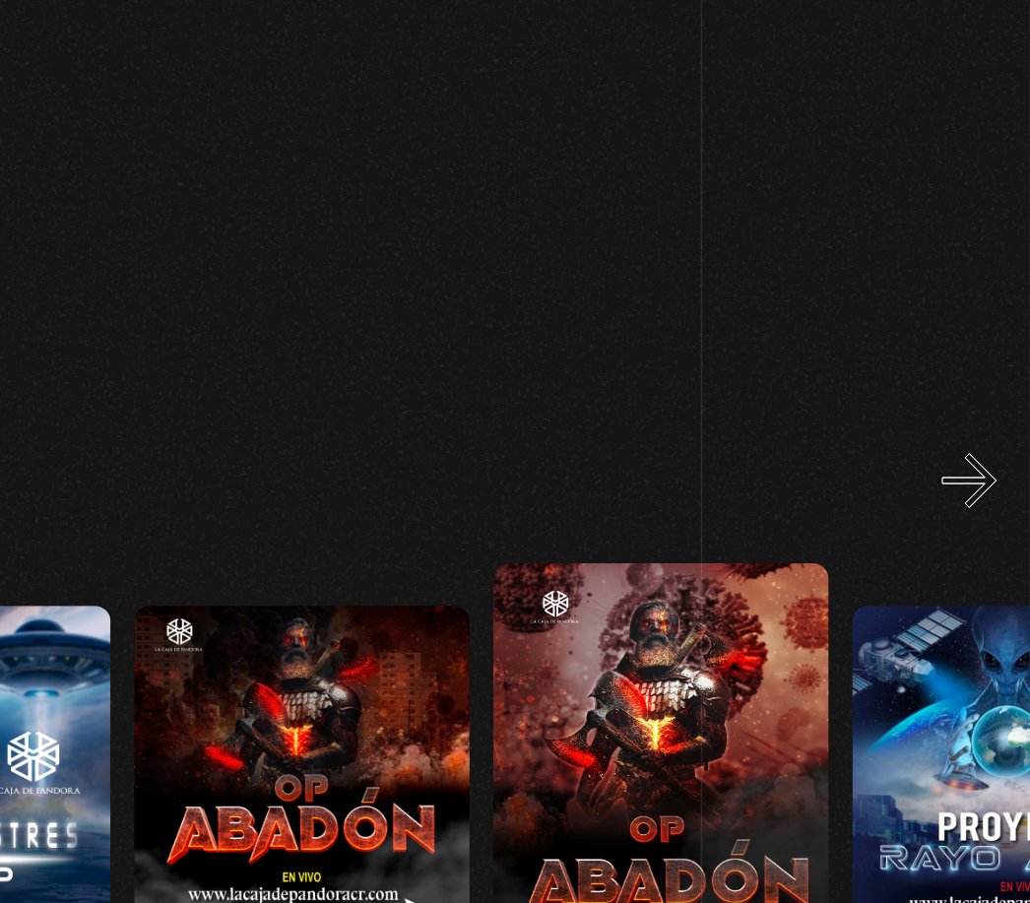
click at [975, 441] on button "»" at bounding box center [992, 458] width 34 height 34
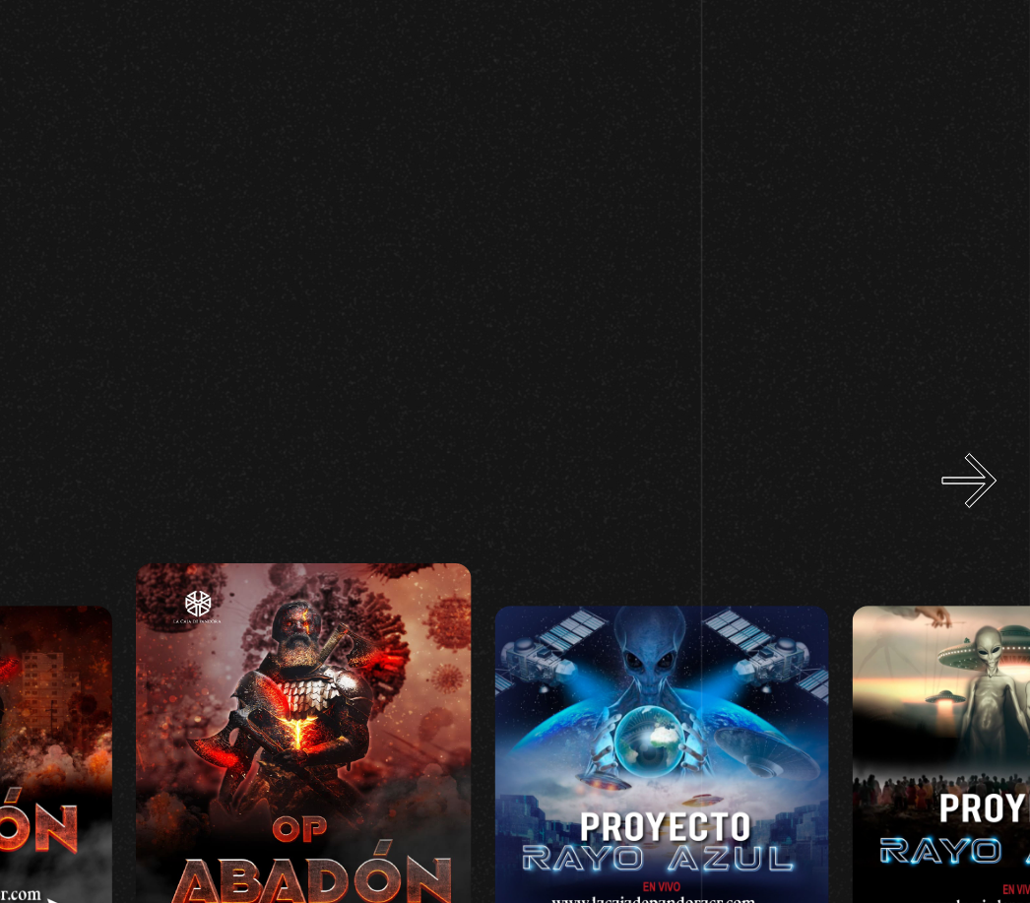
click at [975, 441] on button "»" at bounding box center [992, 458] width 34 height 34
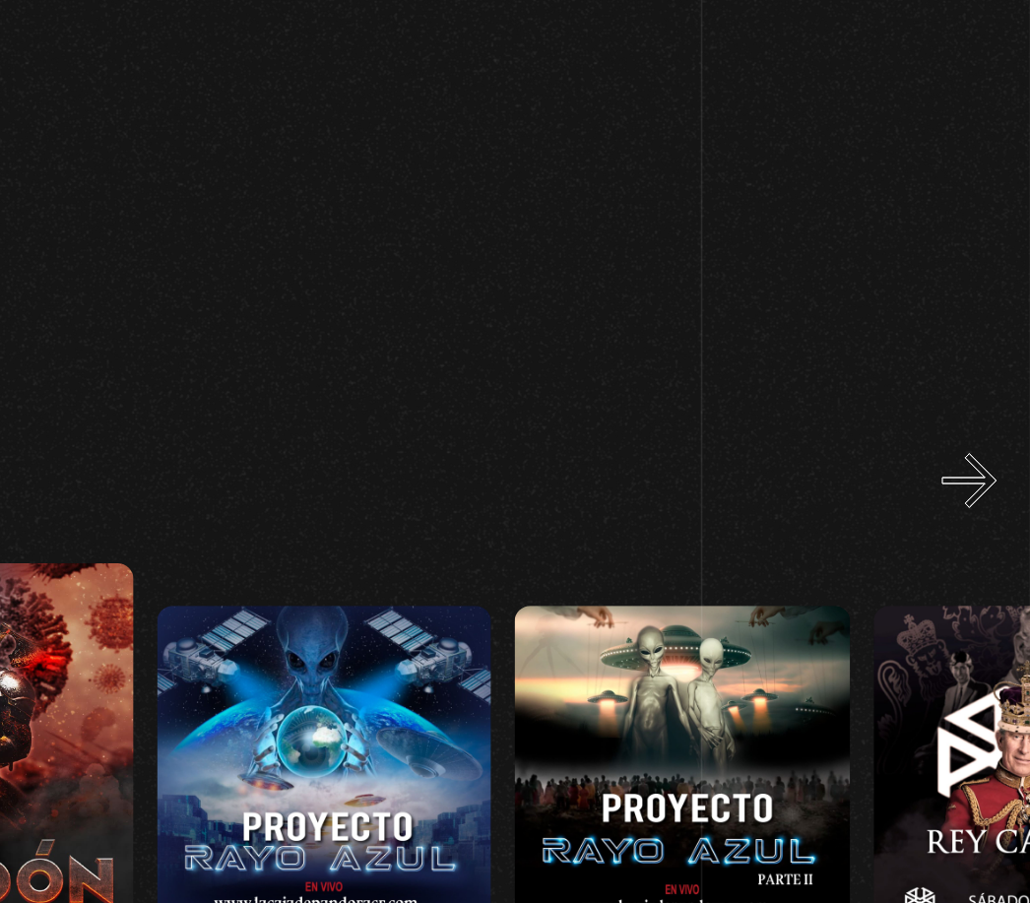
click at [975, 441] on button "»" at bounding box center [992, 458] width 34 height 34
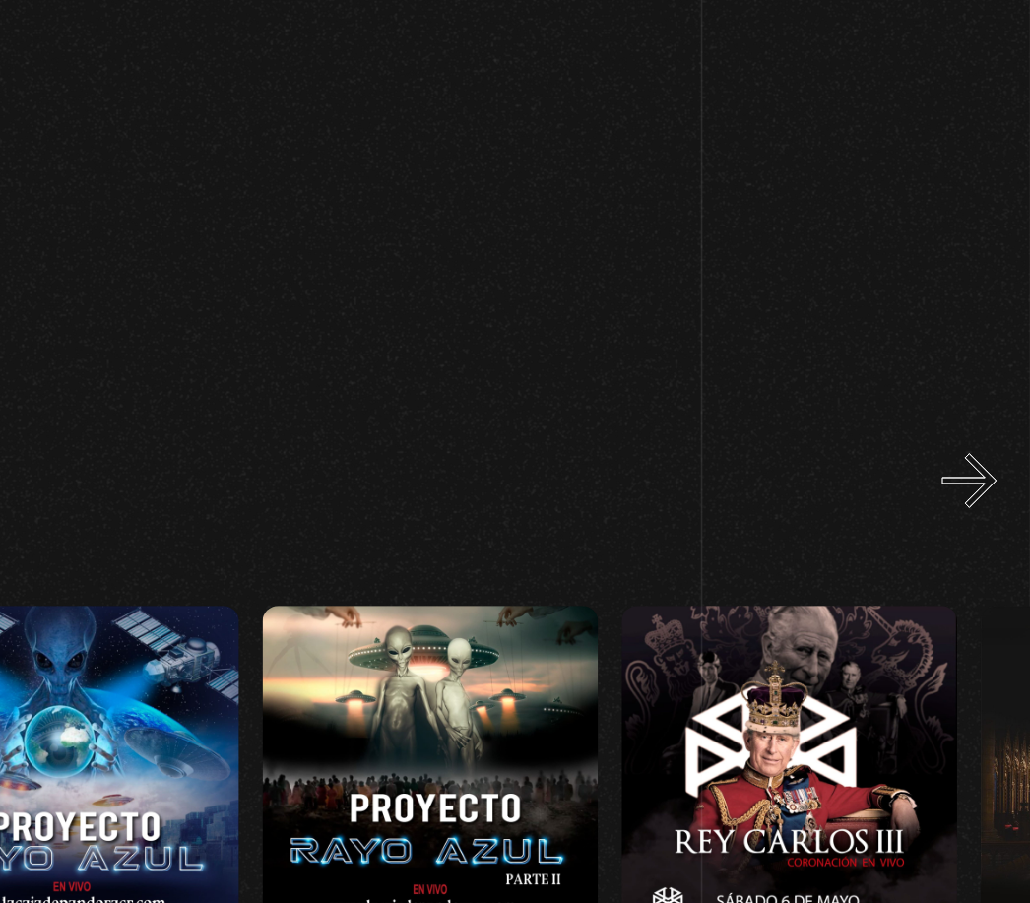
click at [975, 441] on button "»" at bounding box center [992, 458] width 34 height 34
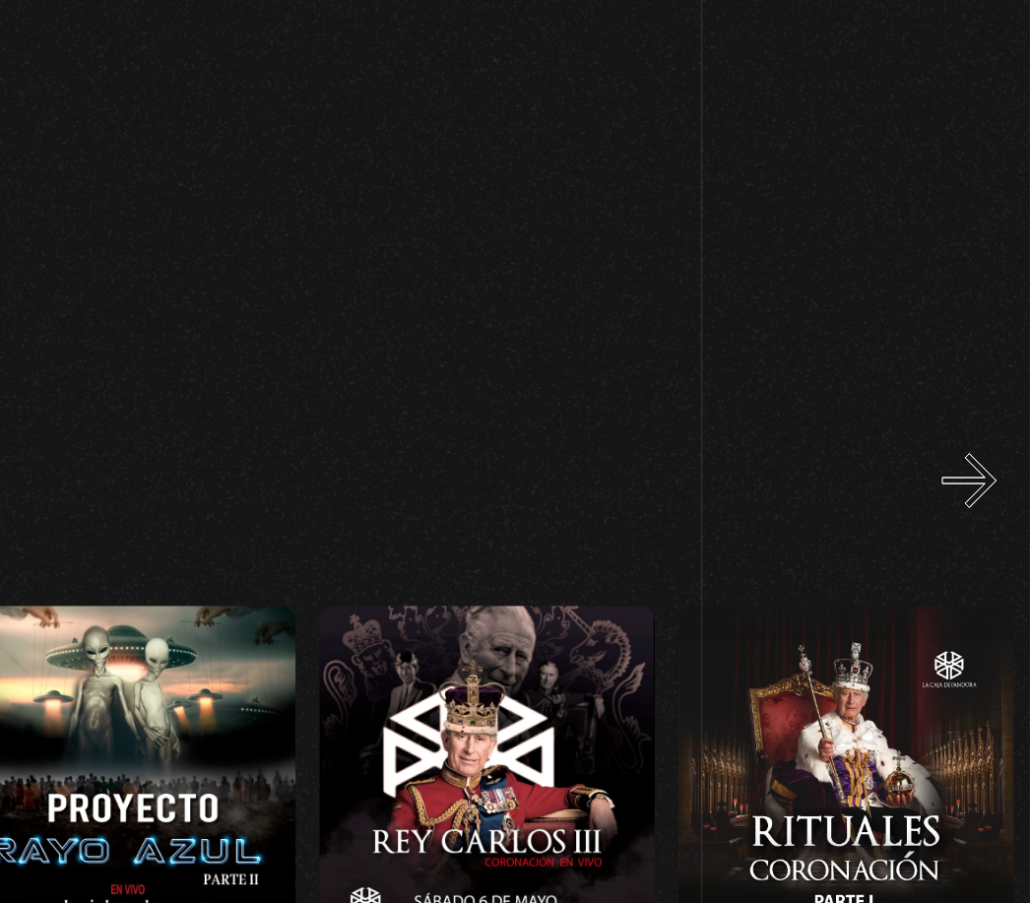
click at [975, 441] on button "»" at bounding box center [992, 458] width 34 height 34
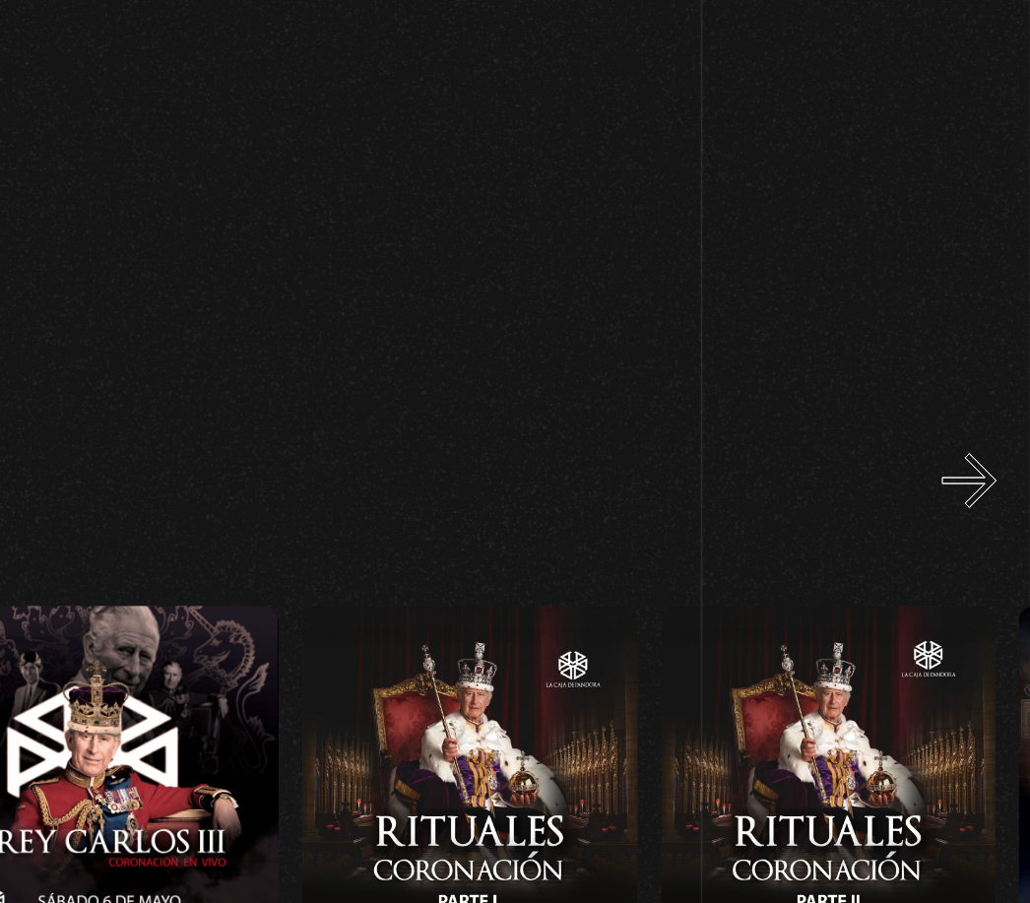
click at [975, 441] on button "»" at bounding box center [992, 458] width 34 height 34
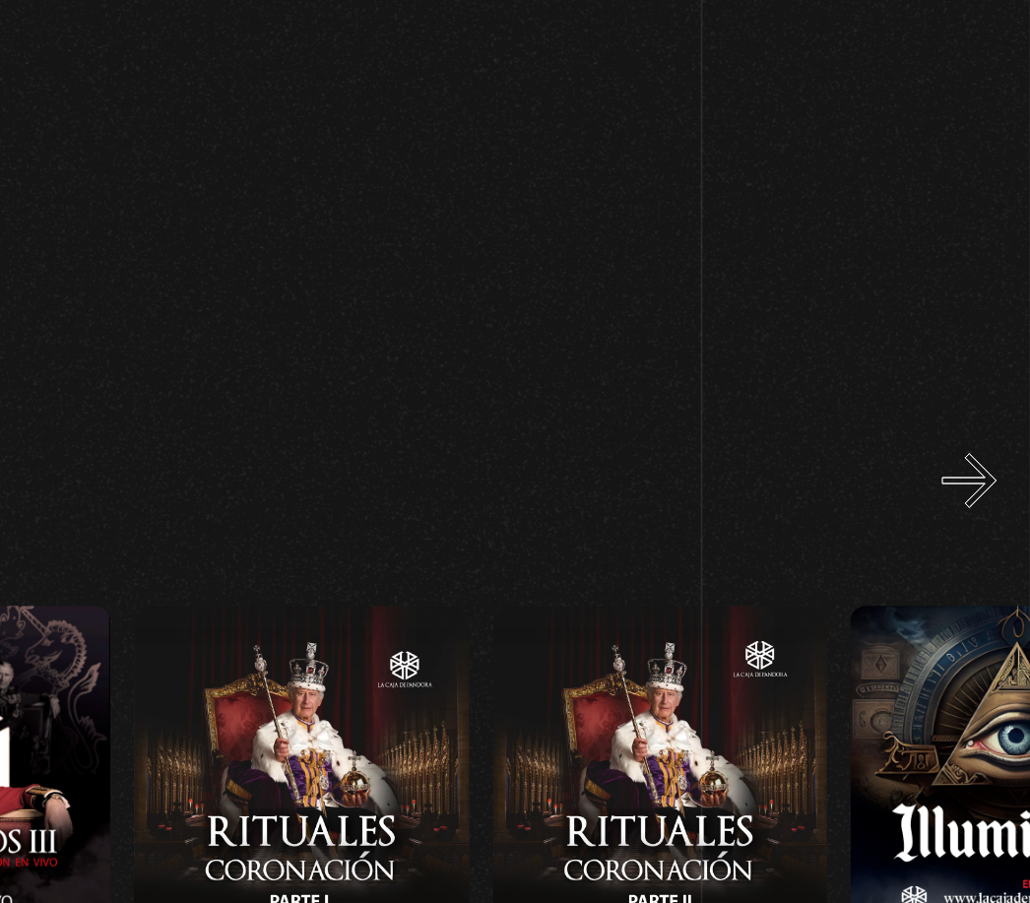
click at [975, 441] on button "»" at bounding box center [992, 458] width 34 height 34
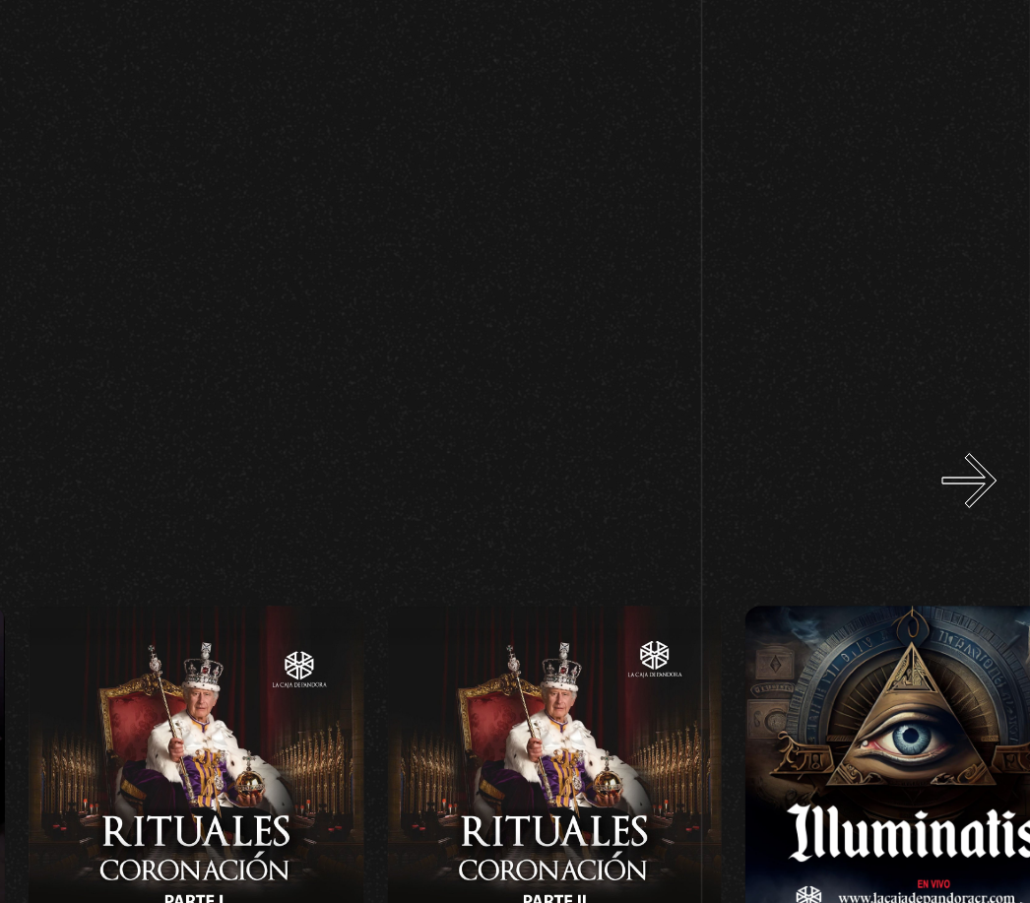
click at [975, 441] on button "»" at bounding box center [992, 458] width 34 height 34
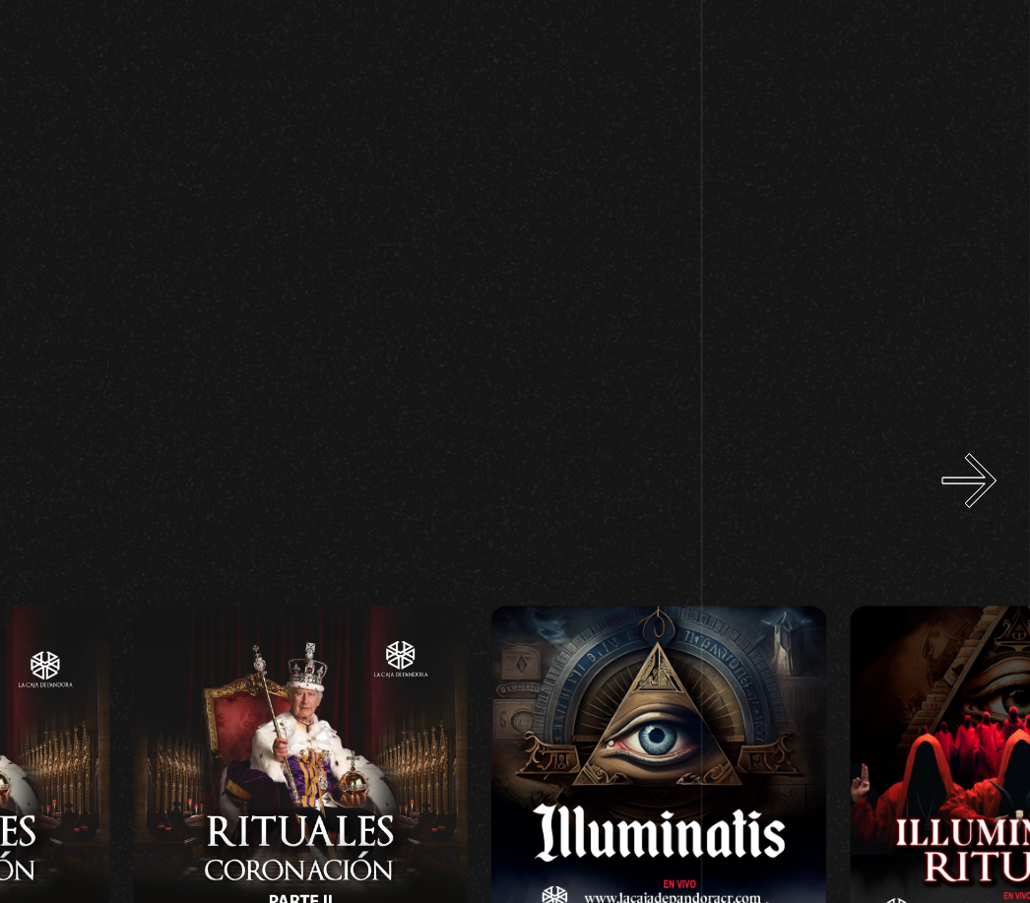
click at [975, 441] on button "»" at bounding box center [992, 458] width 34 height 34
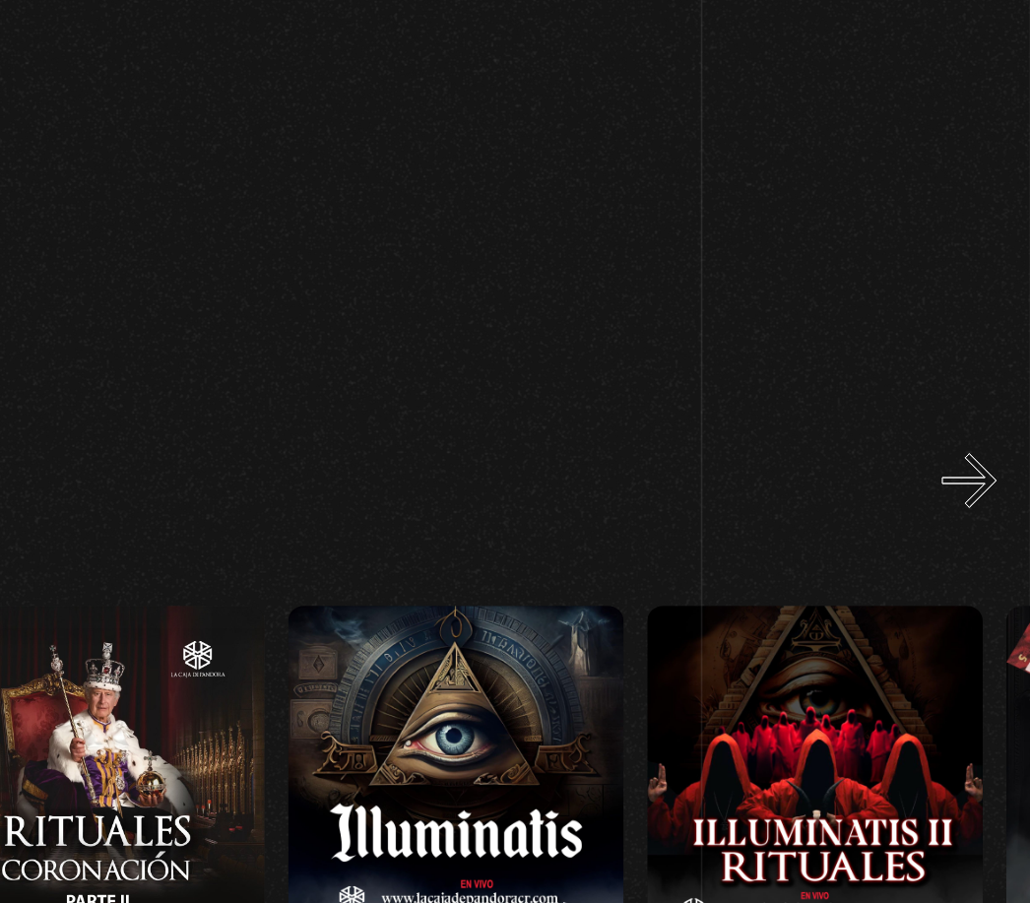
click at [975, 441] on button "»" at bounding box center [992, 458] width 34 height 34
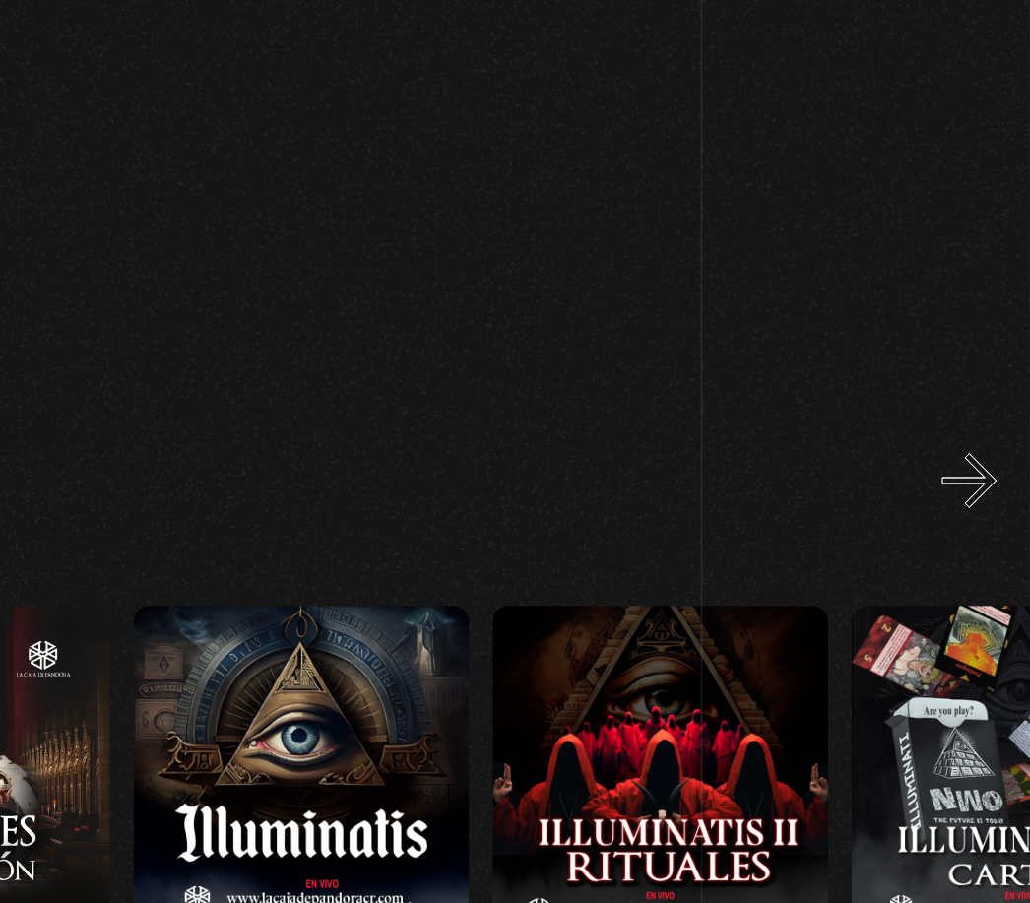
click at [975, 441] on button "»" at bounding box center [992, 458] width 34 height 34
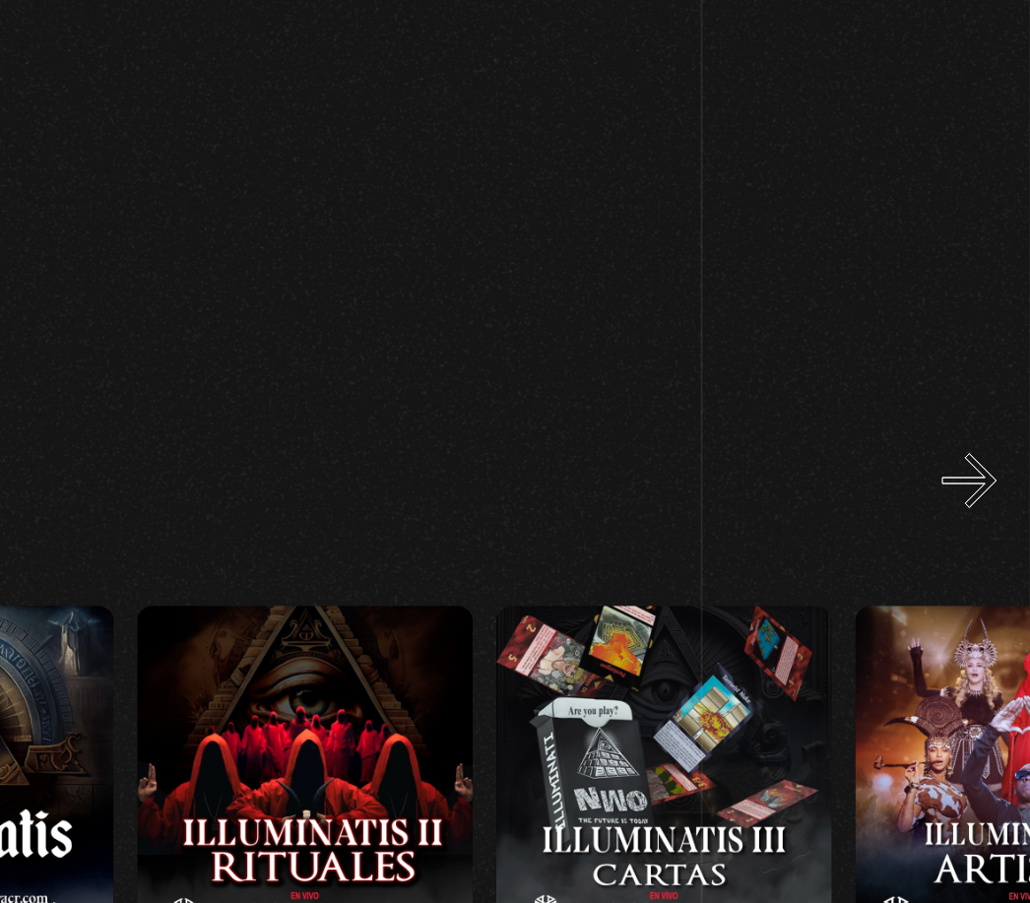
click at [975, 441] on button "»" at bounding box center [992, 458] width 34 height 34
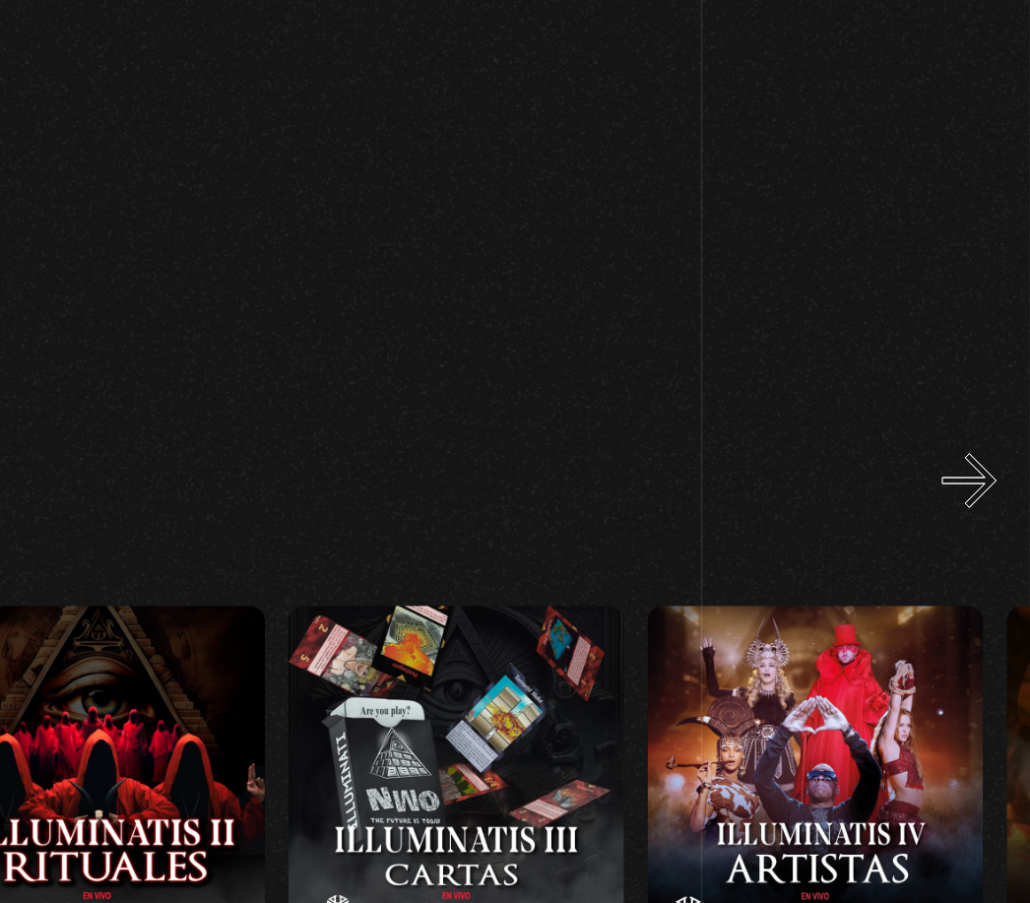
click at [975, 441] on button "»" at bounding box center [992, 458] width 34 height 34
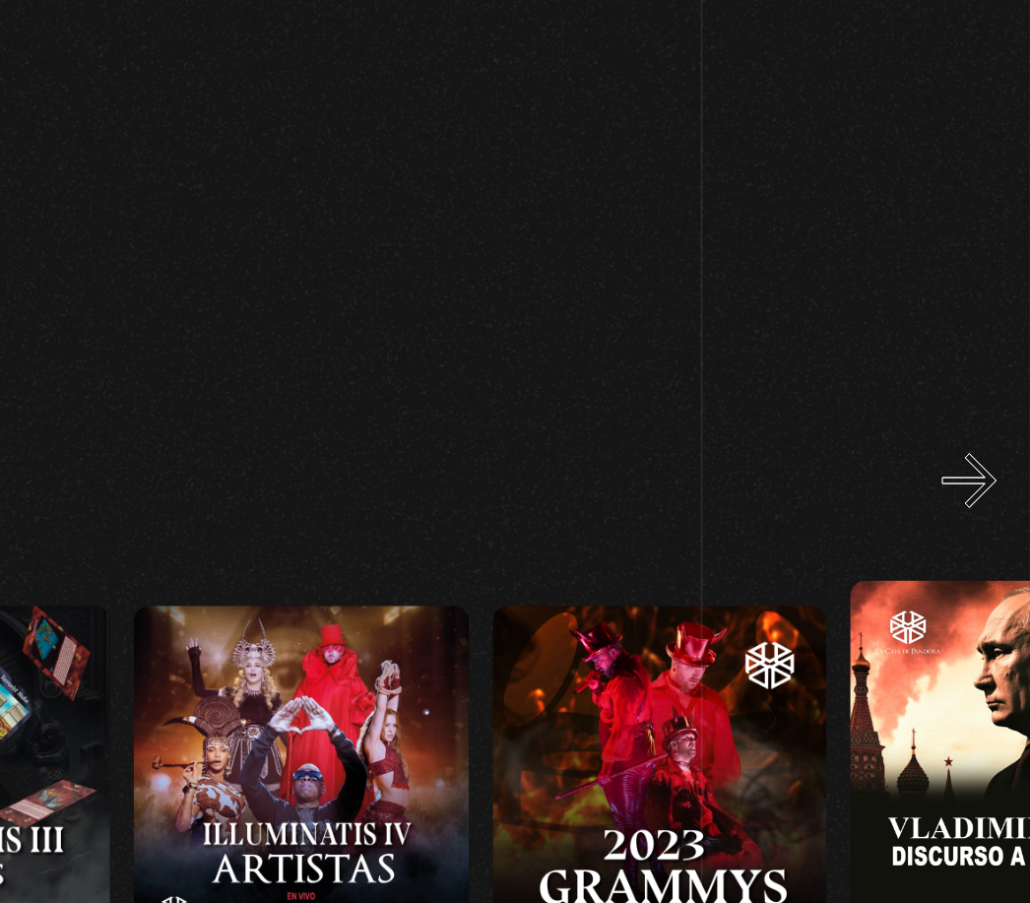
click at [975, 441] on button "»" at bounding box center [992, 458] width 34 height 34
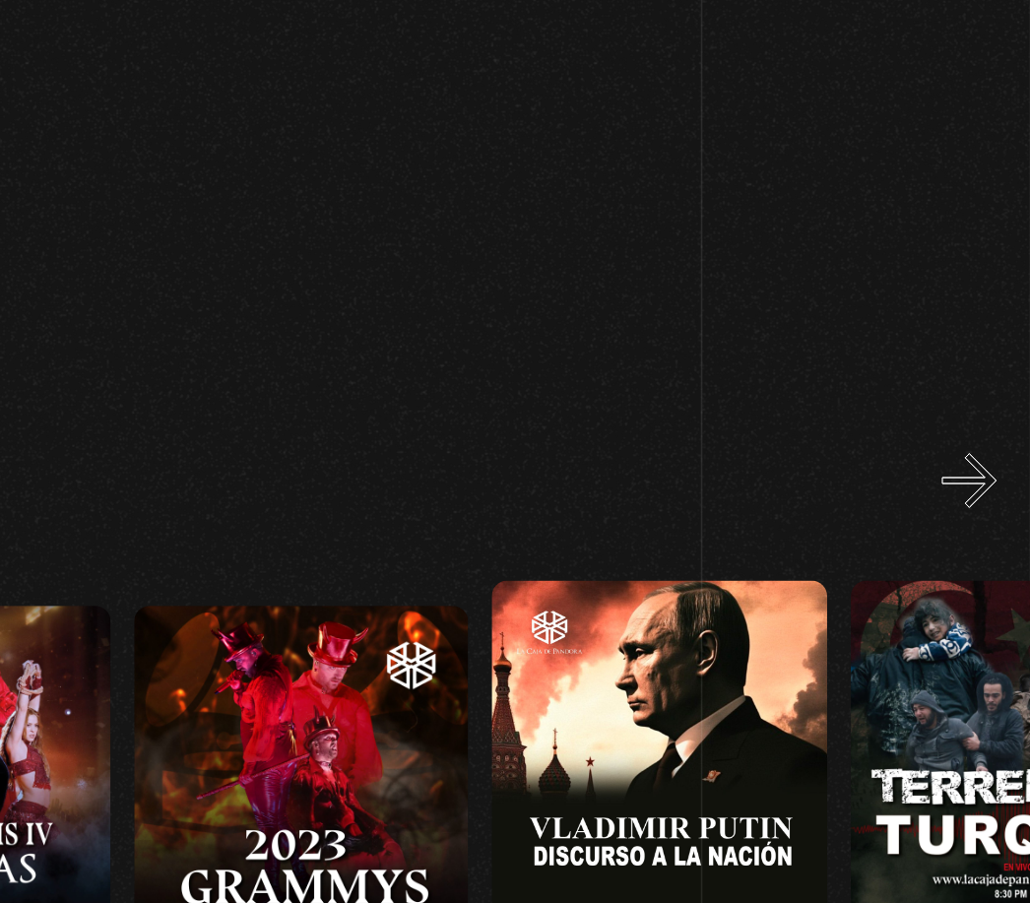
click at [975, 441] on button "»" at bounding box center [992, 458] width 34 height 34
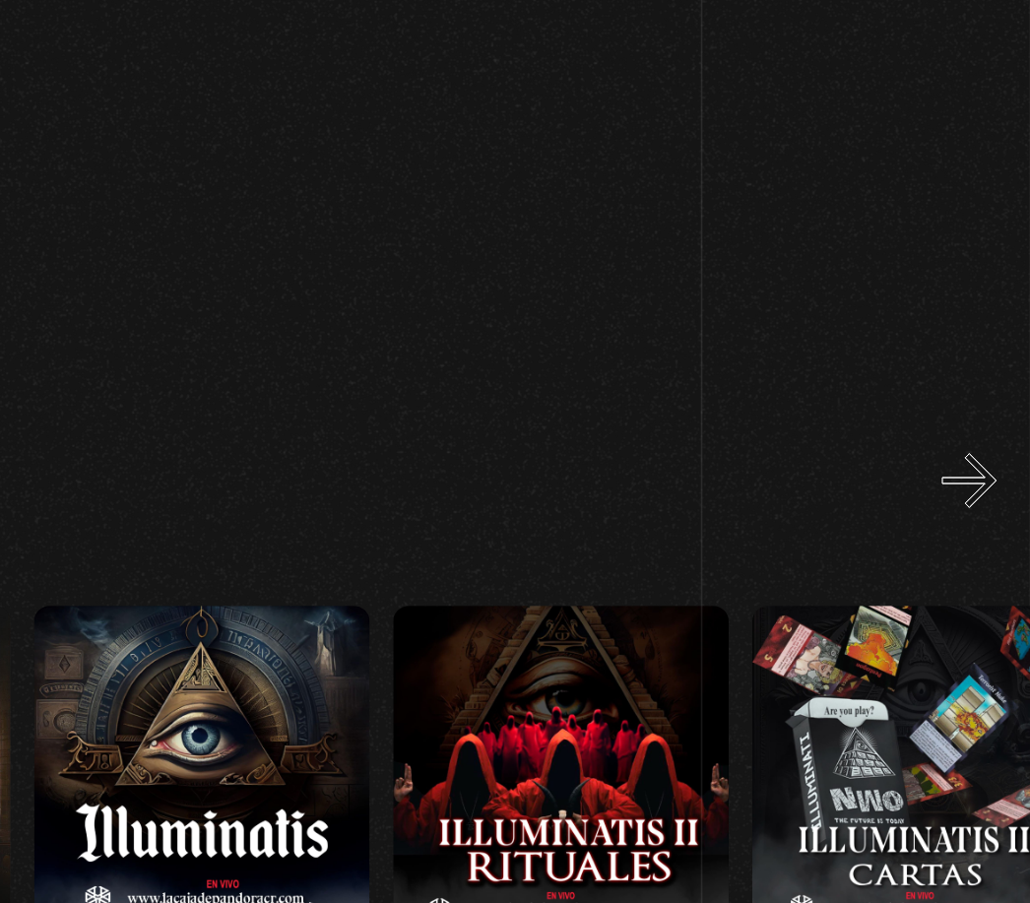
scroll to position [0, 7176]
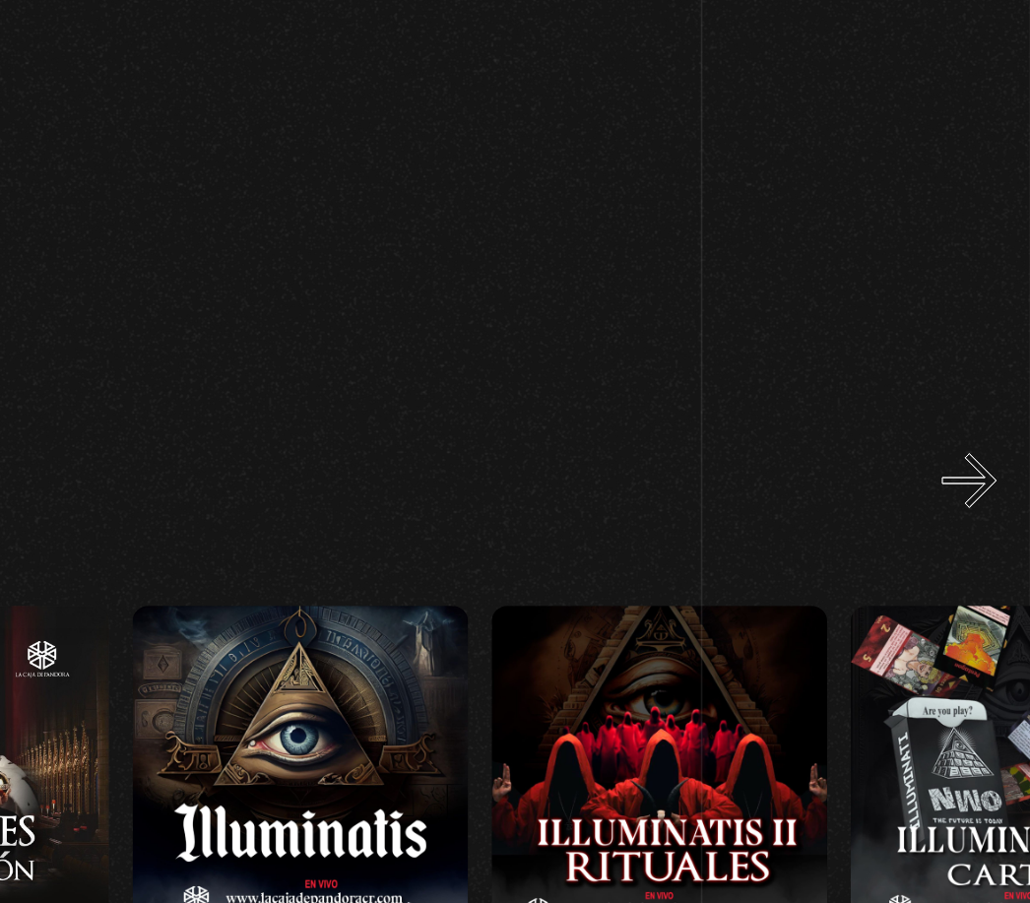
click at [469, 537] on figure at bounding box center [574, 642] width 210 height 210
